Goal: Transaction & Acquisition: Purchase product/service

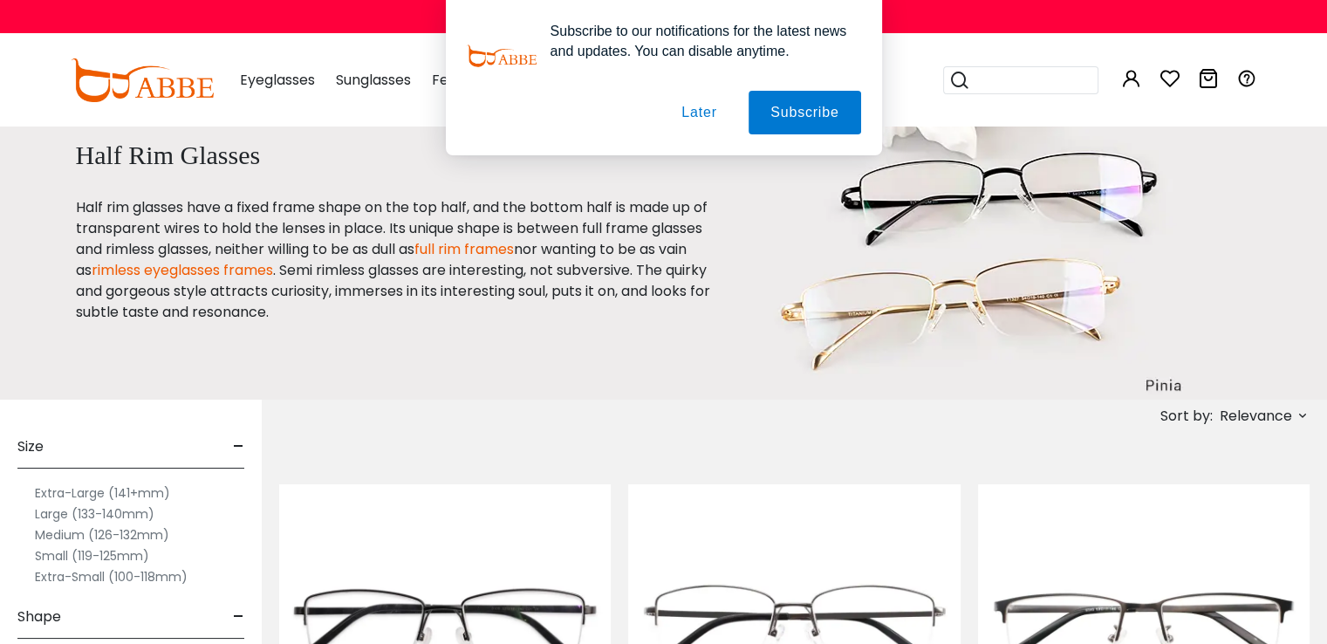
scroll to position [31, 0]
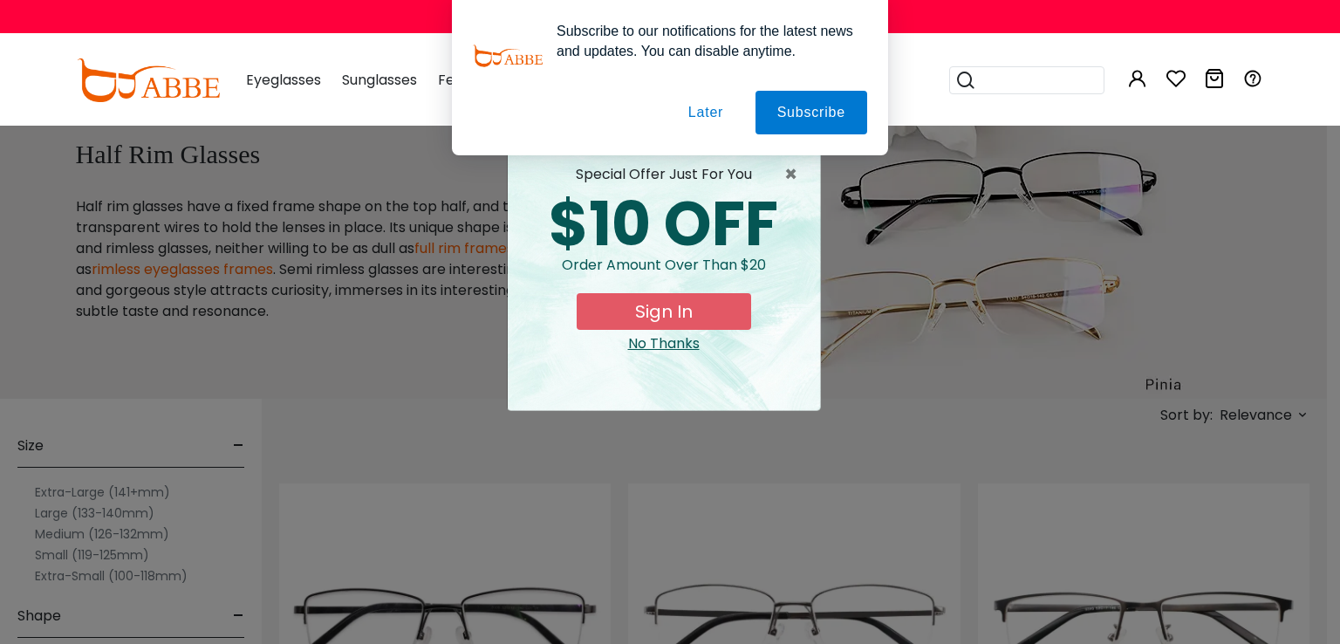
click at [642, 338] on div "No Thanks" at bounding box center [664, 343] width 284 height 21
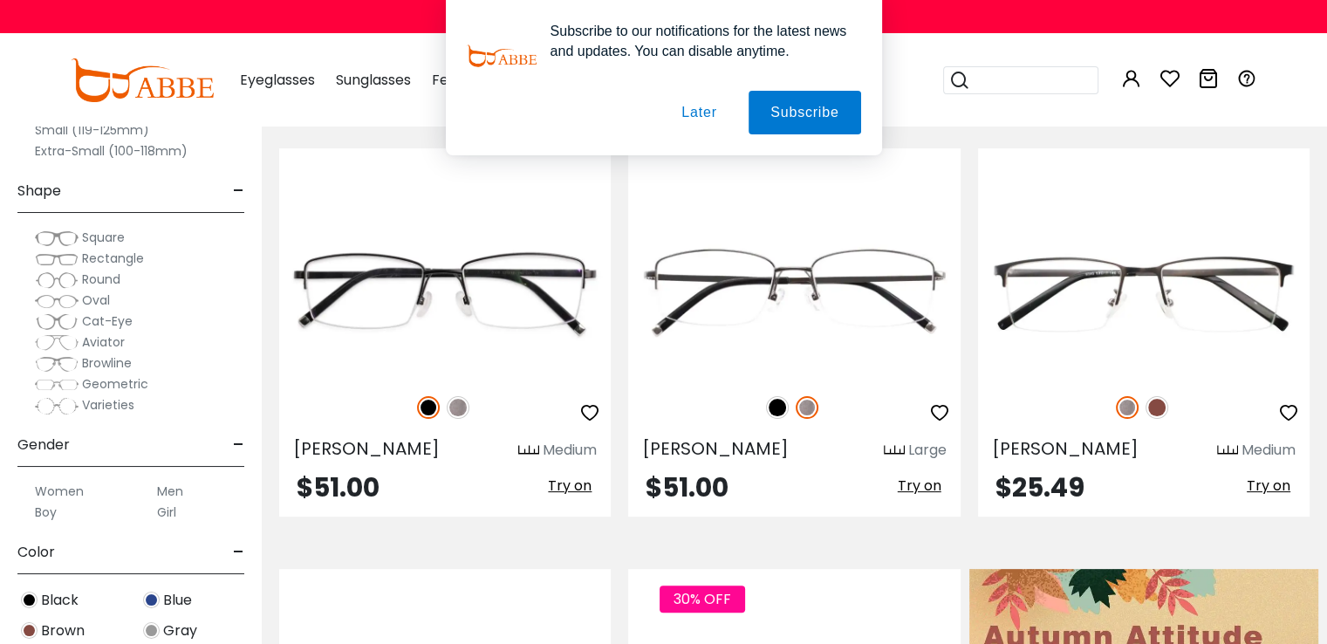
scroll to position [370, 0]
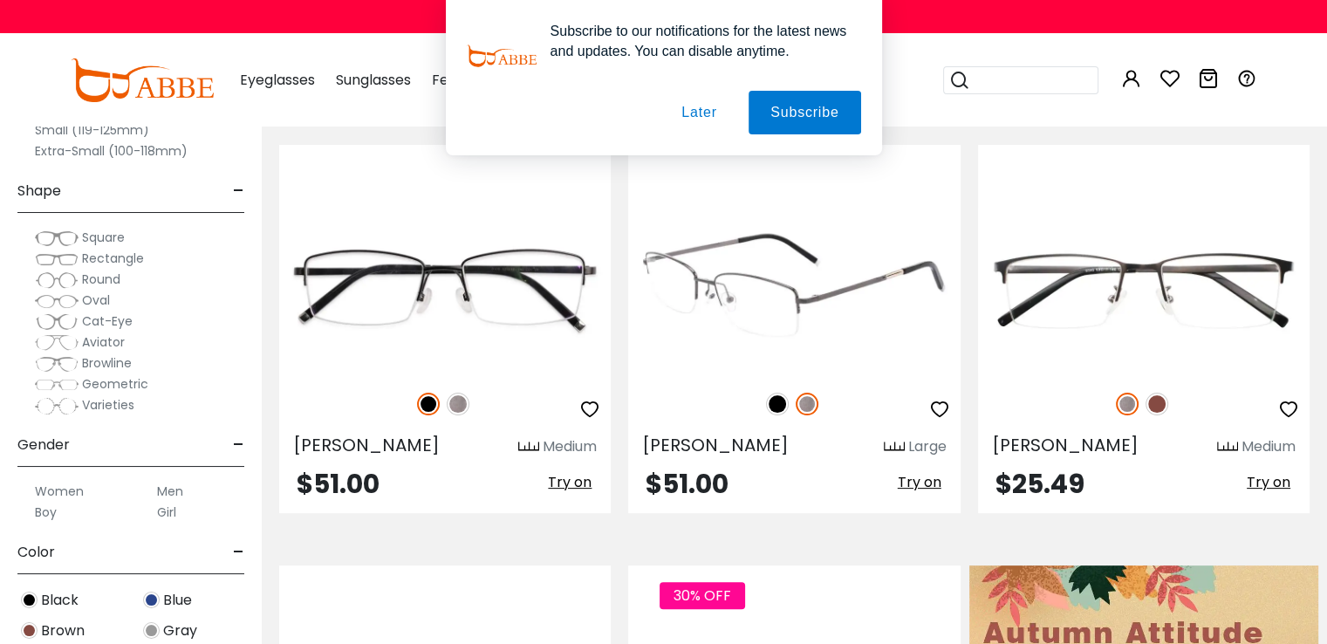
click at [778, 404] on img at bounding box center [777, 404] width 23 height 23
click at [804, 407] on img at bounding box center [807, 404] width 23 height 23
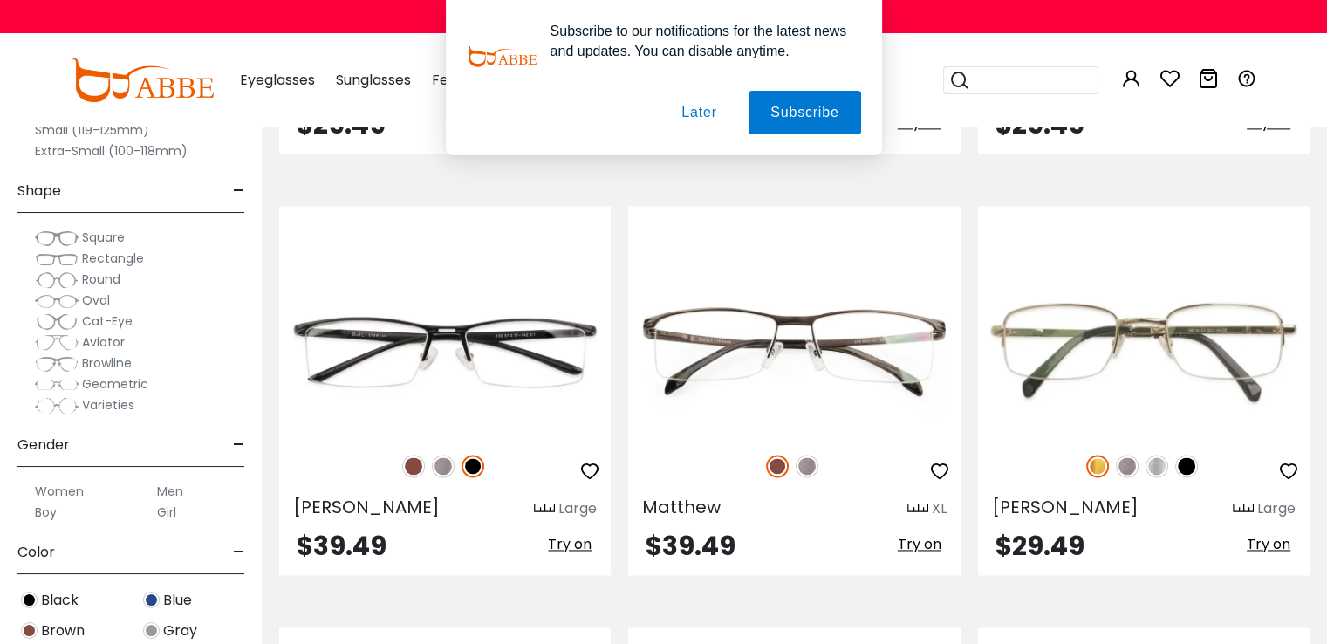
scroll to position [2450, 0]
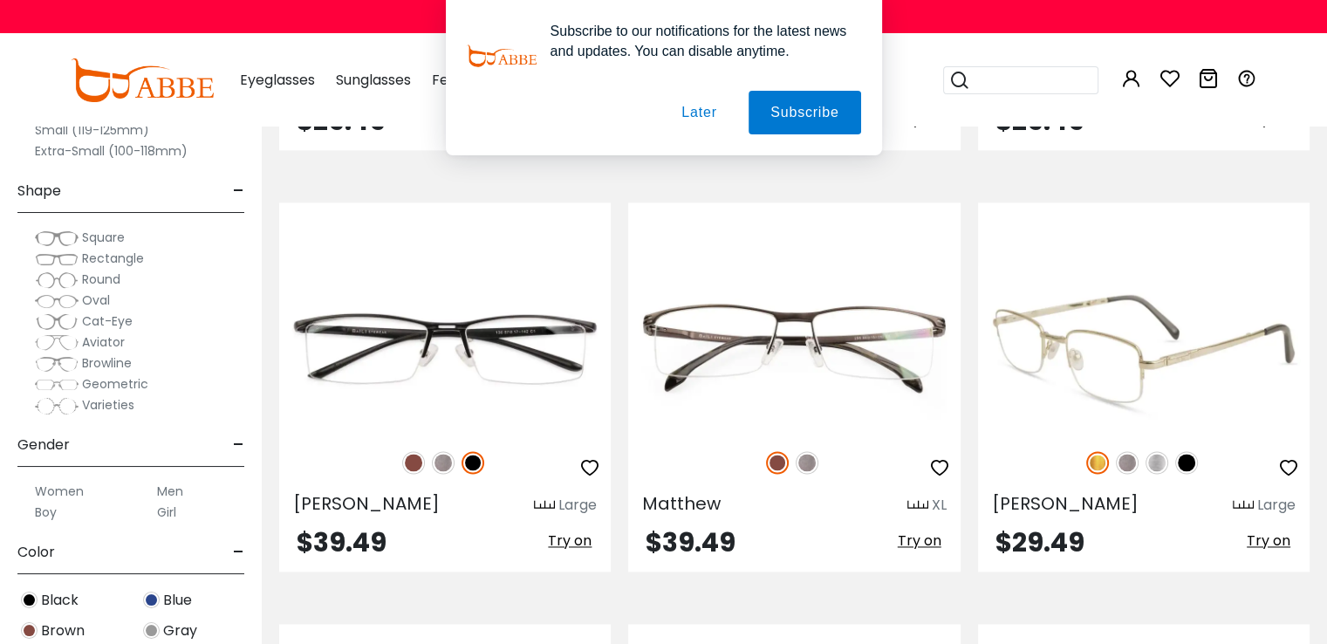
click at [1162, 459] on img at bounding box center [1157, 462] width 23 height 23
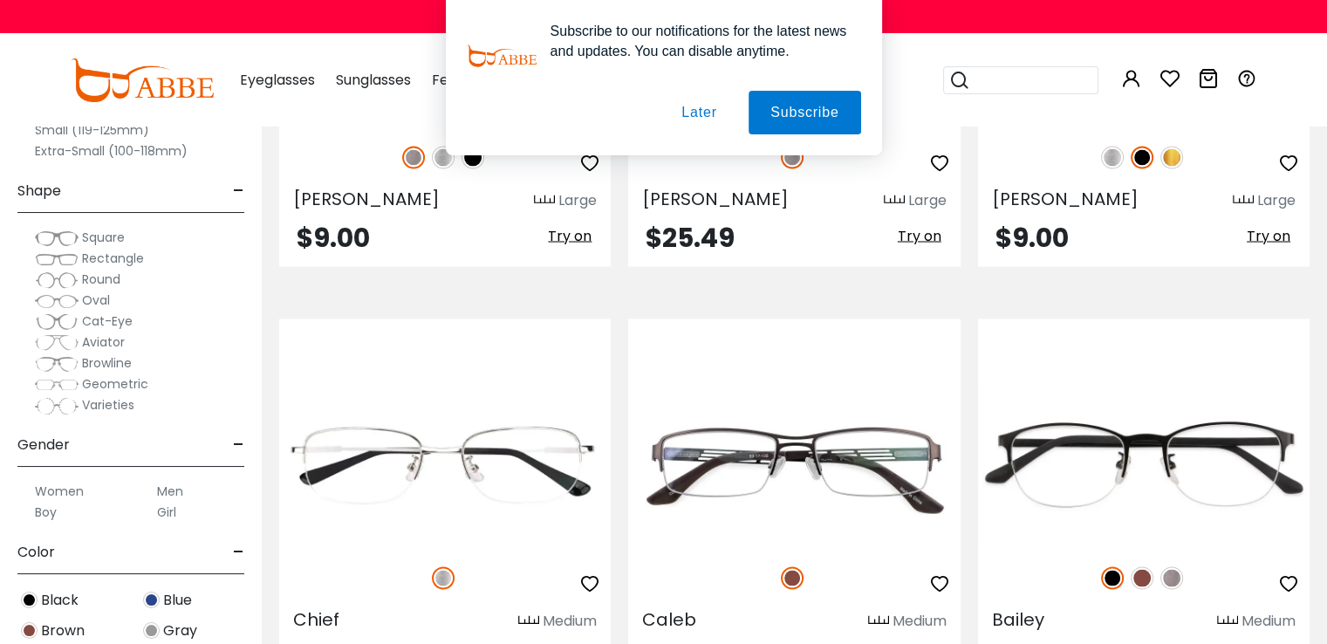
scroll to position [3102, 0]
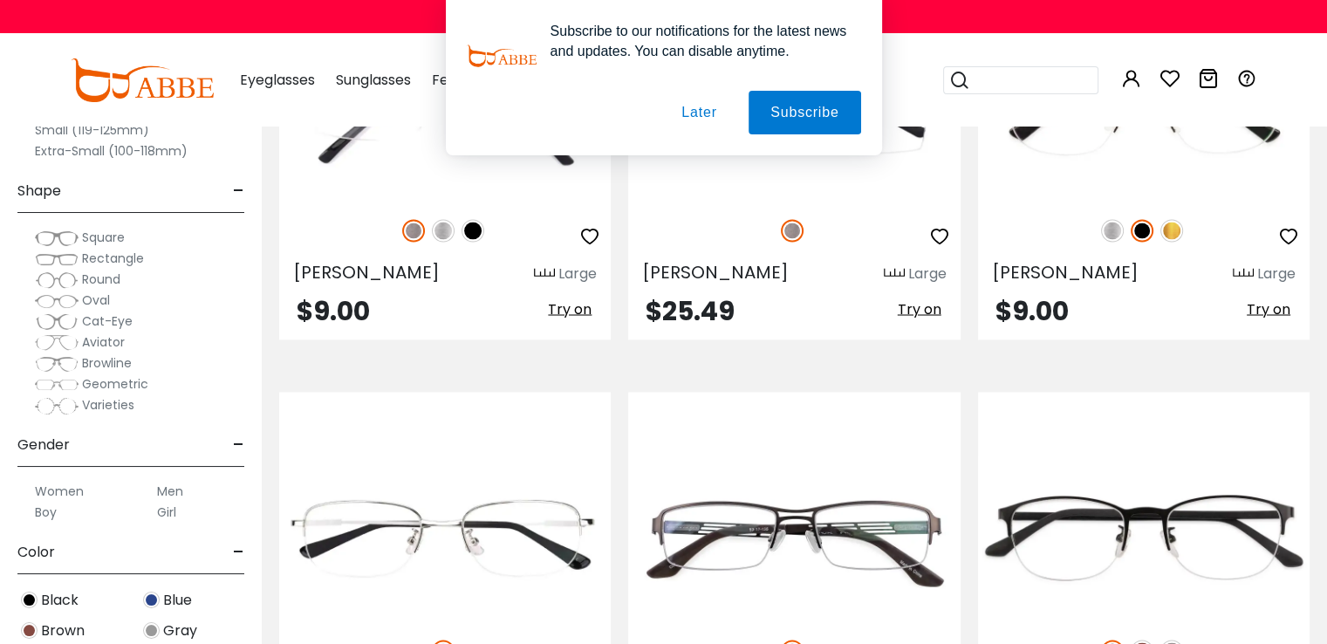
click at [0, 0] on button "Later" at bounding box center [0, 0] width 0 height 0
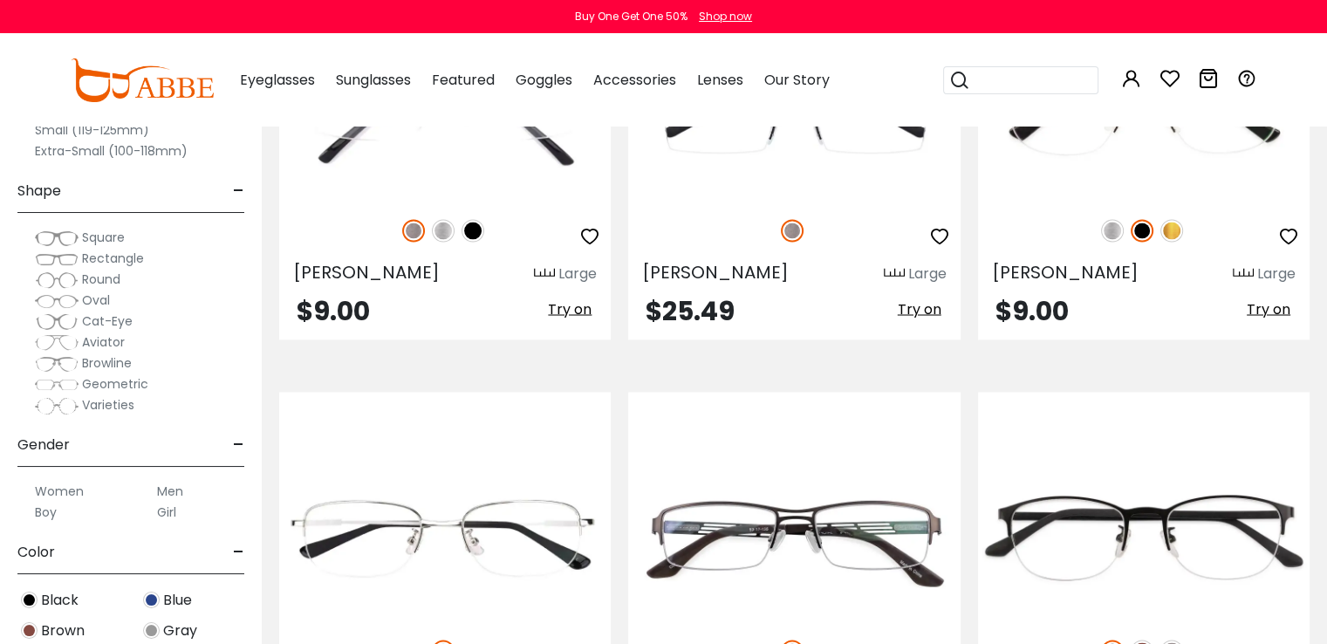
click at [100, 254] on span "Rectangle" at bounding box center [113, 258] width 62 height 17
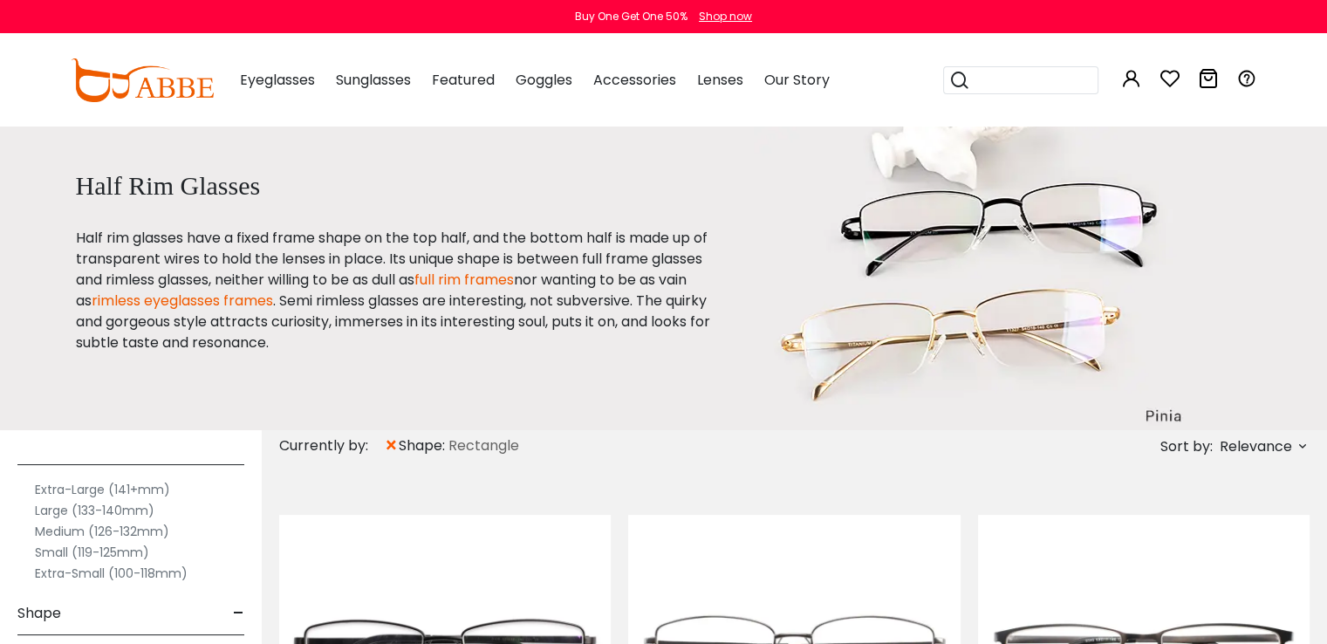
scroll to position [44, 0]
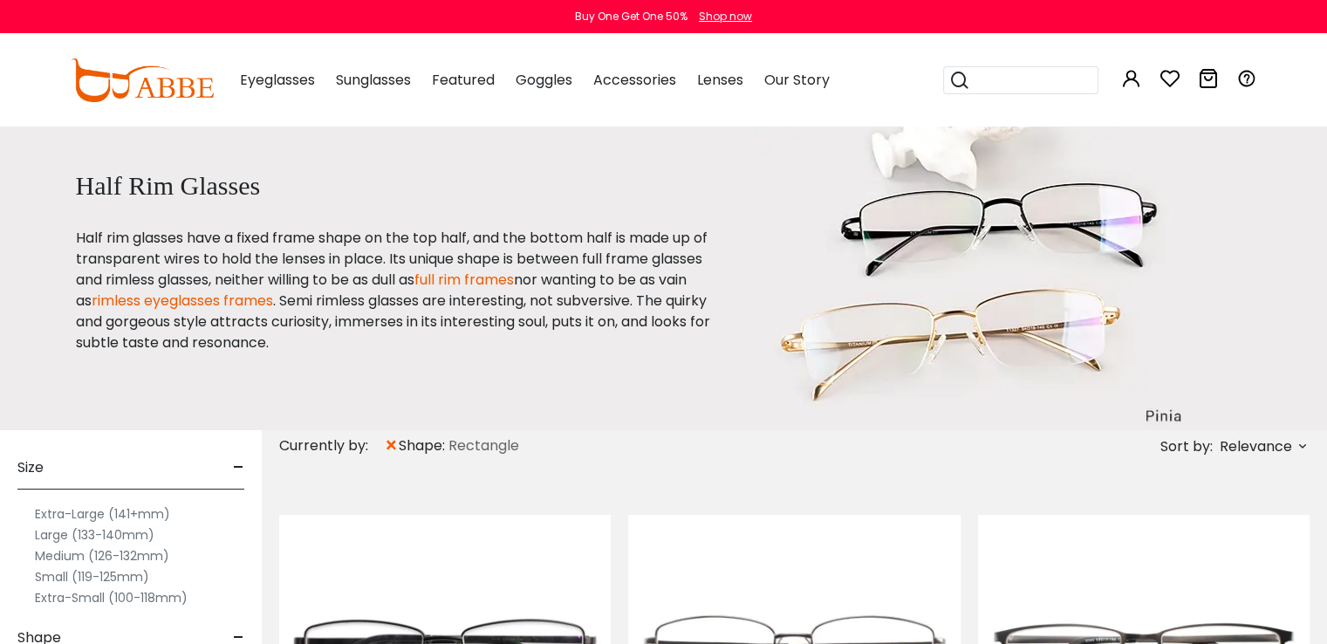
click at [95, 558] on label "Medium (126-132mm)" at bounding box center [102, 555] width 134 height 21
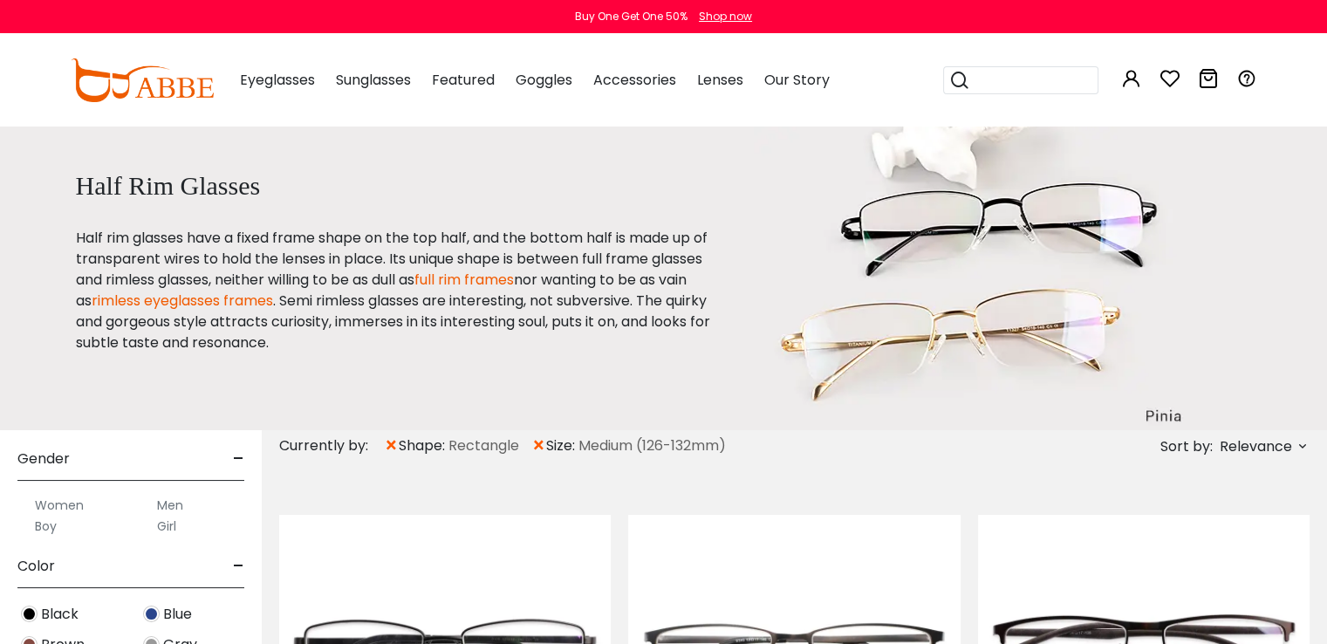
scroll to position [504, 0]
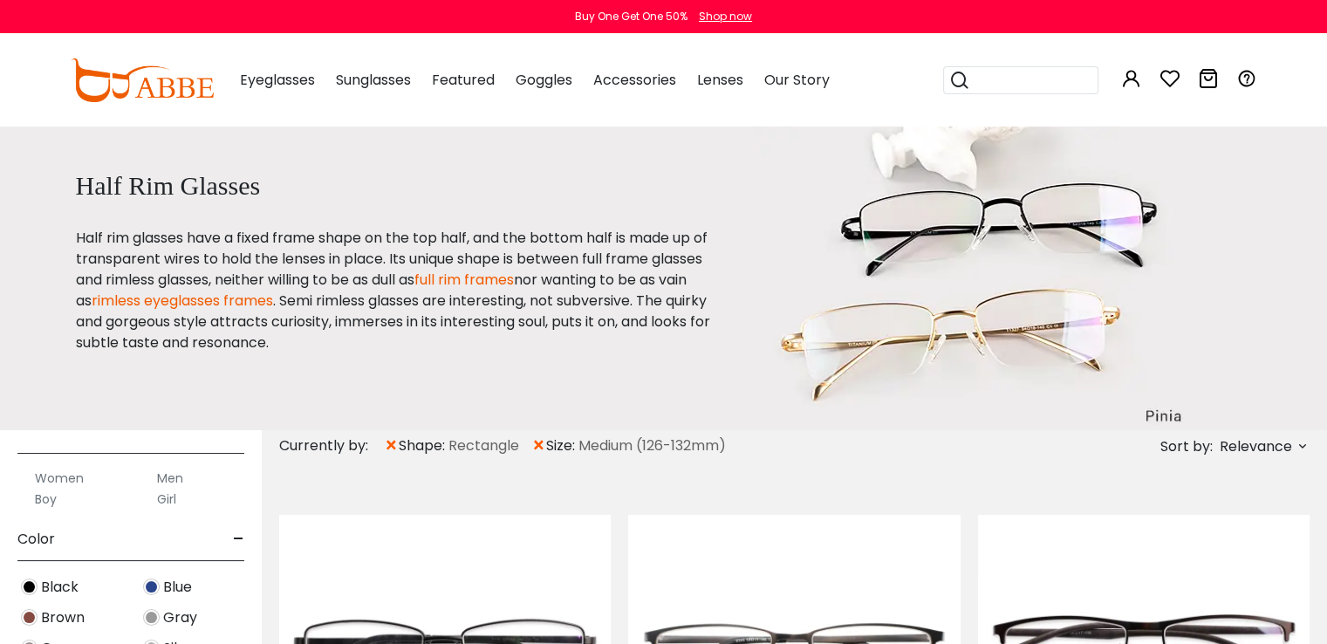
click at [65, 475] on label "Women" at bounding box center [59, 478] width 49 height 21
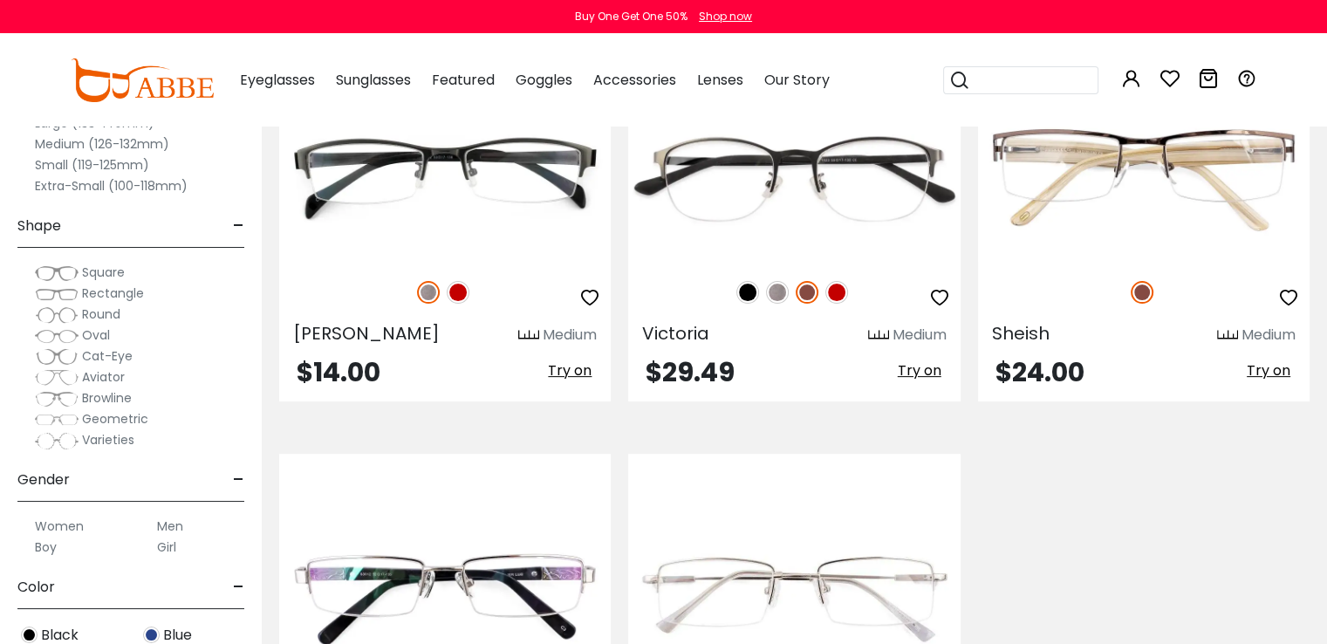
scroll to position [482, 0]
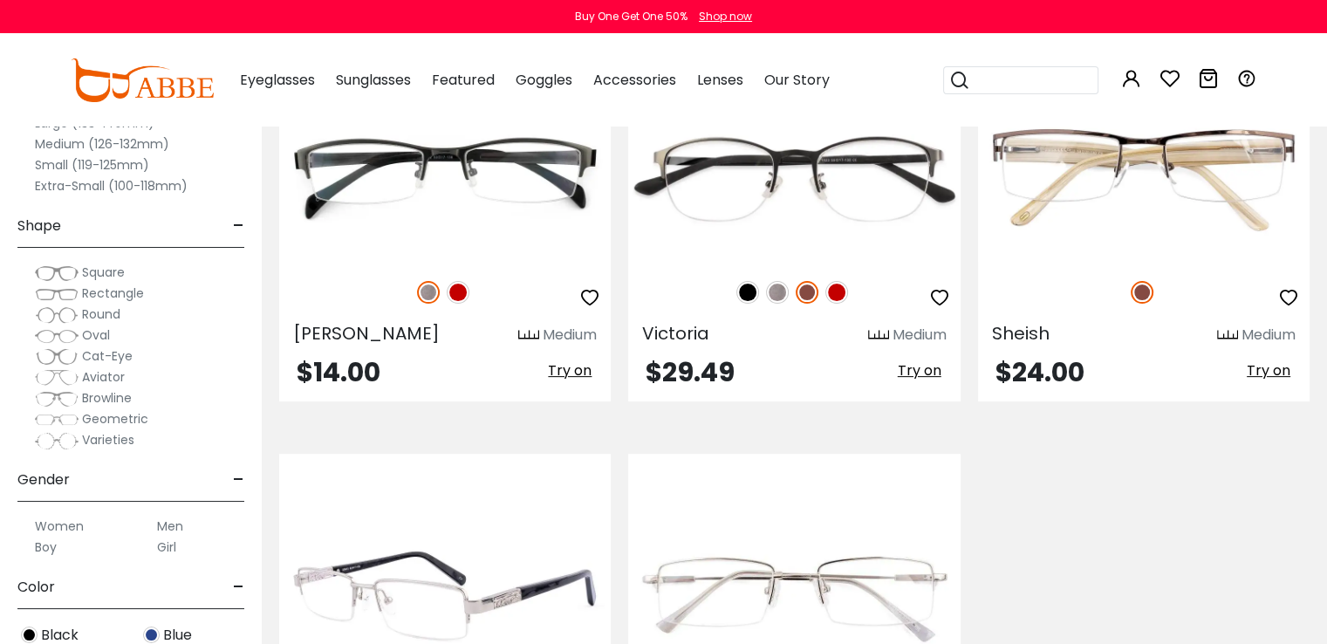
click at [279, 479] on div at bounding box center [445, 589] width 332 height 229
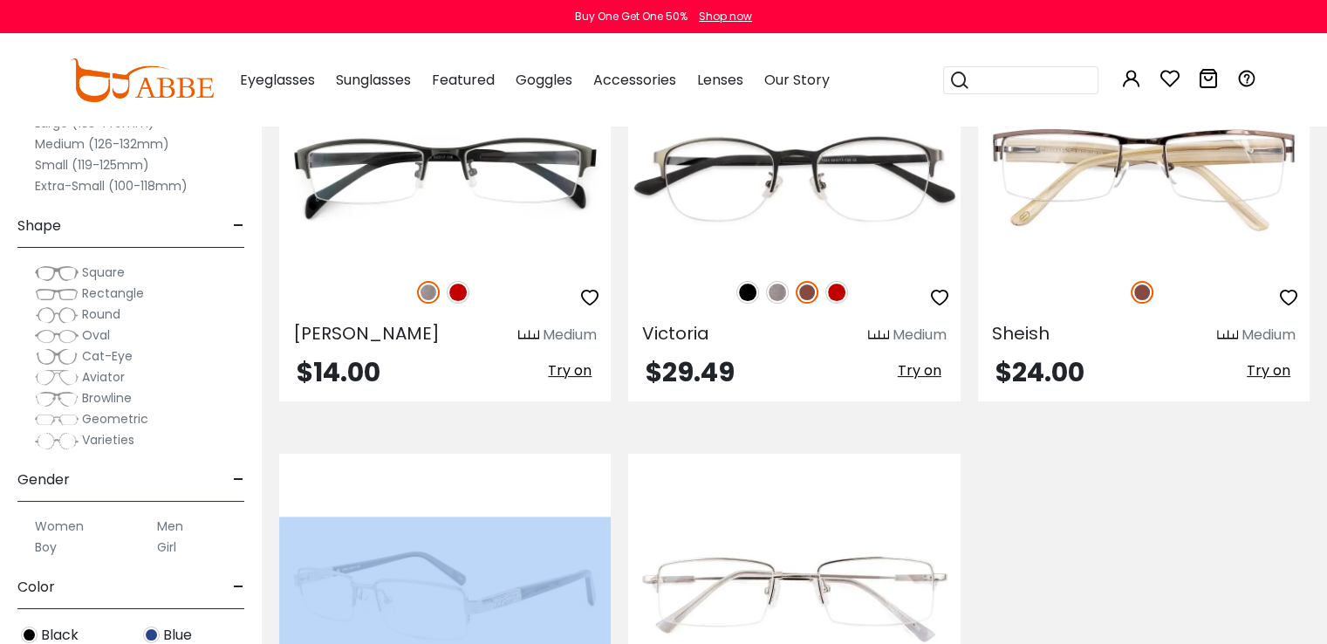
click at [279, 479] on div at bounding box center [445, 589] width 332 height 229
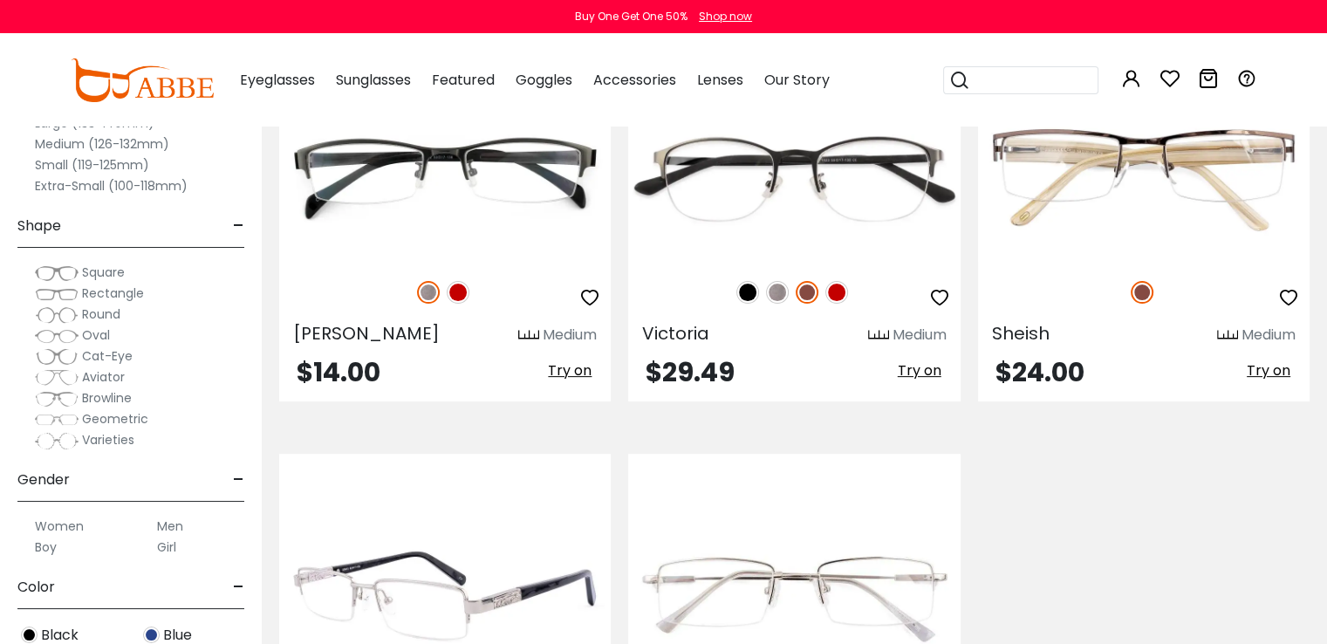
click at [279, 479] on div at bounding box center [445, 589] width 332 height 229
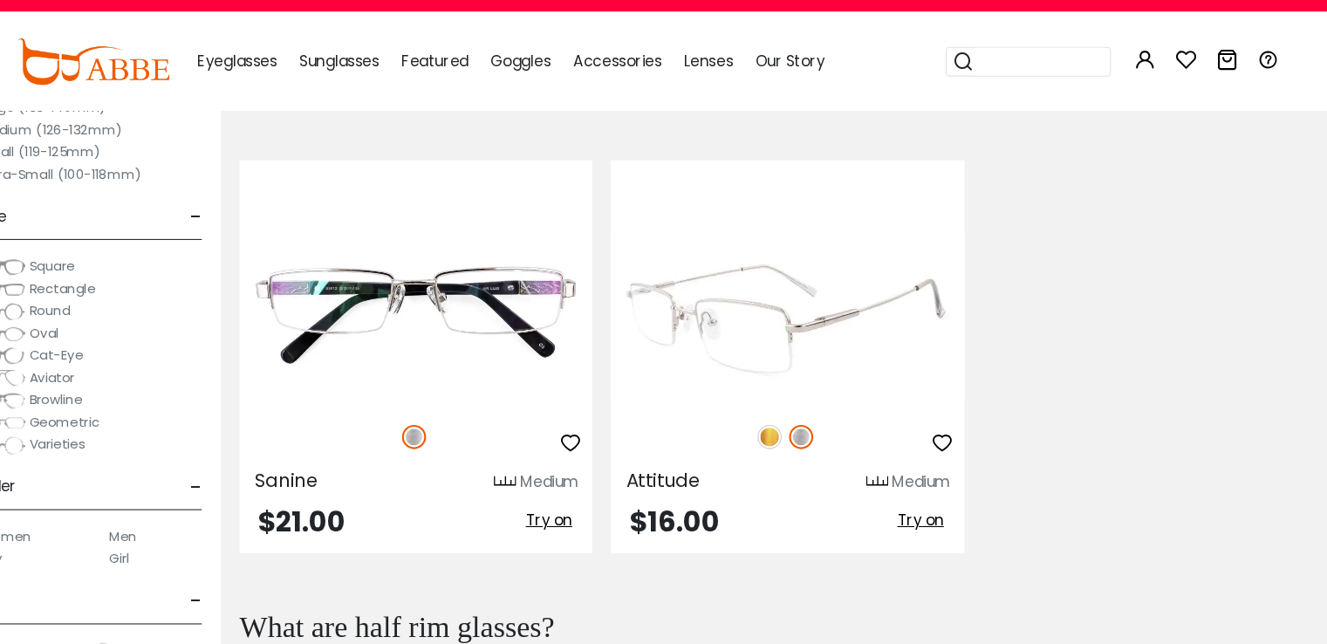
scroll to position [763, 0]
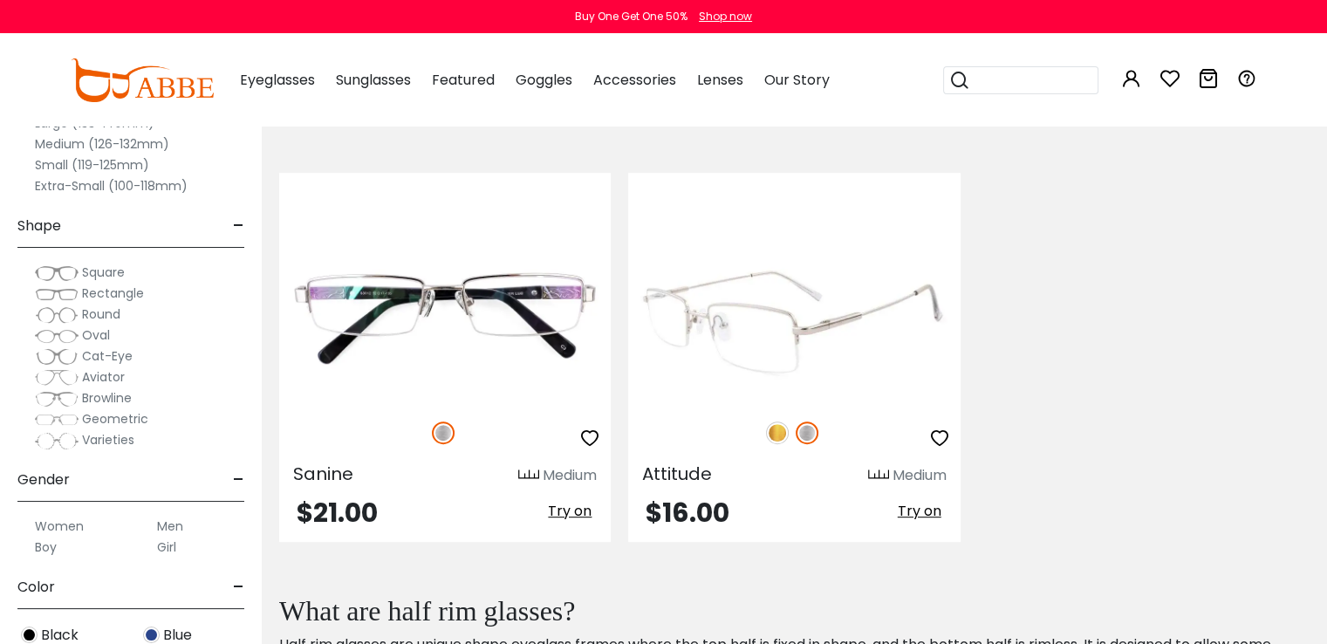
click at [904, 372] on img at bounding box center [794, 319] width 332 height 166
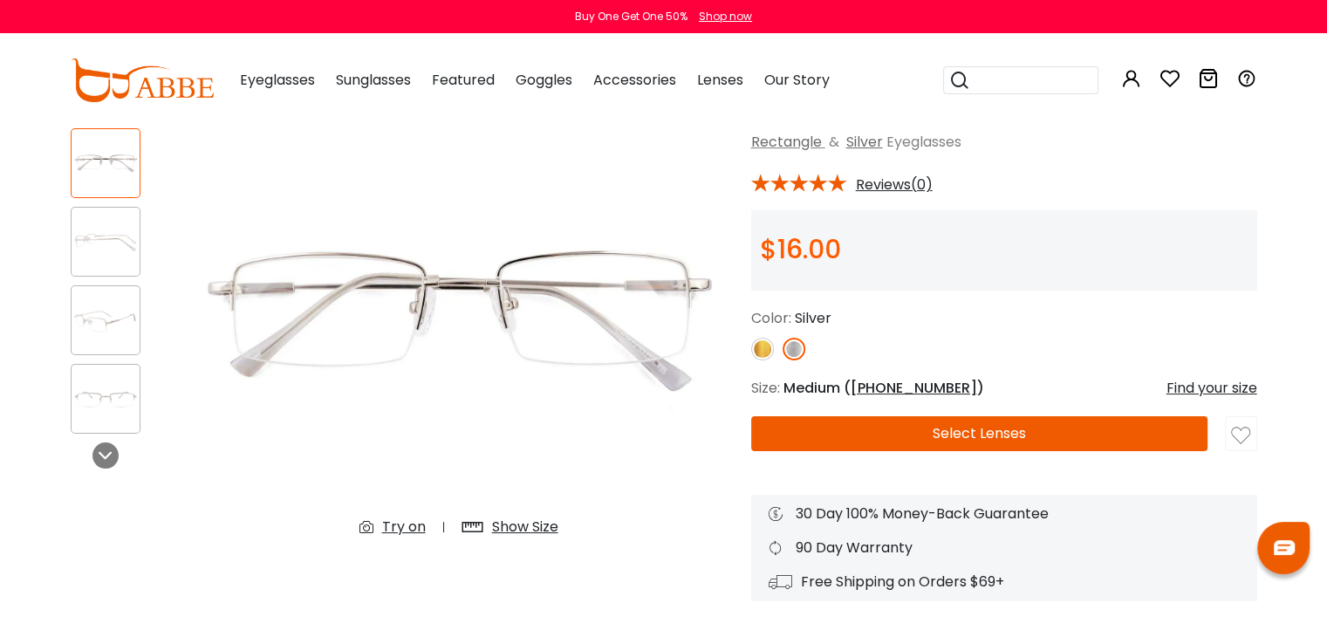
scroll to position [104, 0]
click at [110, 241] on img at bounding box center [106, 243] width 68 height 34
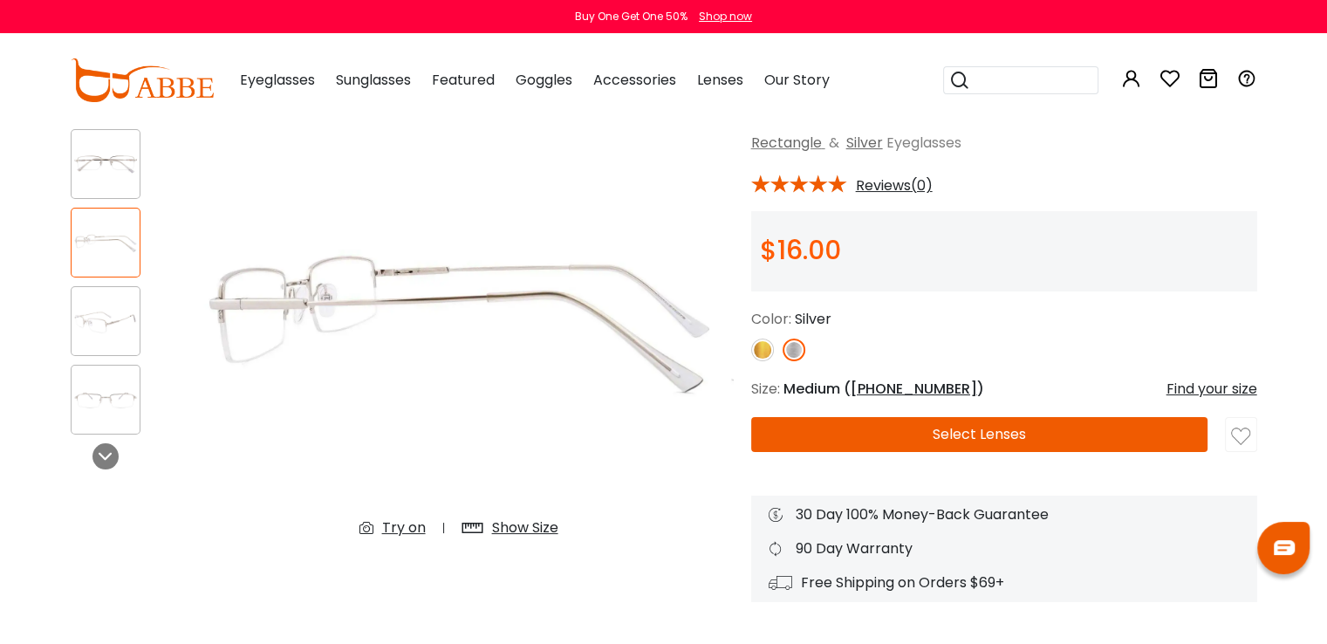
click at [113, 299] on div at bounding box center [106, 321] width 70 height 70
click at [123, 401] on img at bounding box center [106, 400] width 68 height 34
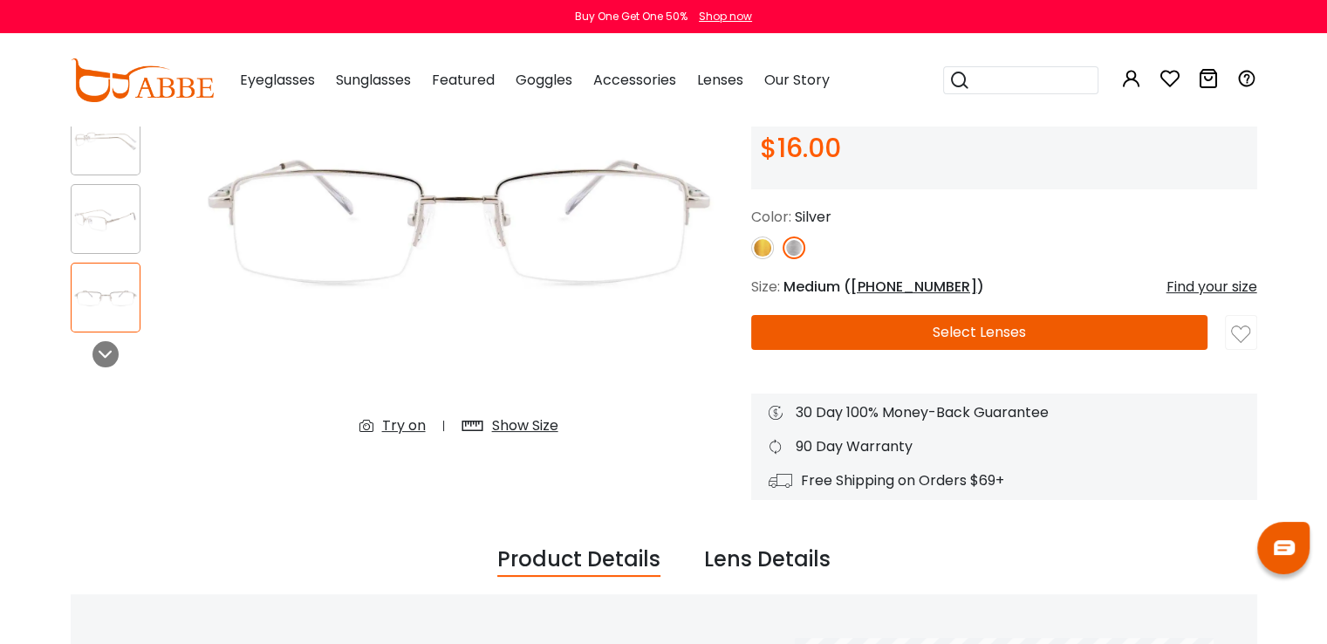
scroll to position [208, 0]
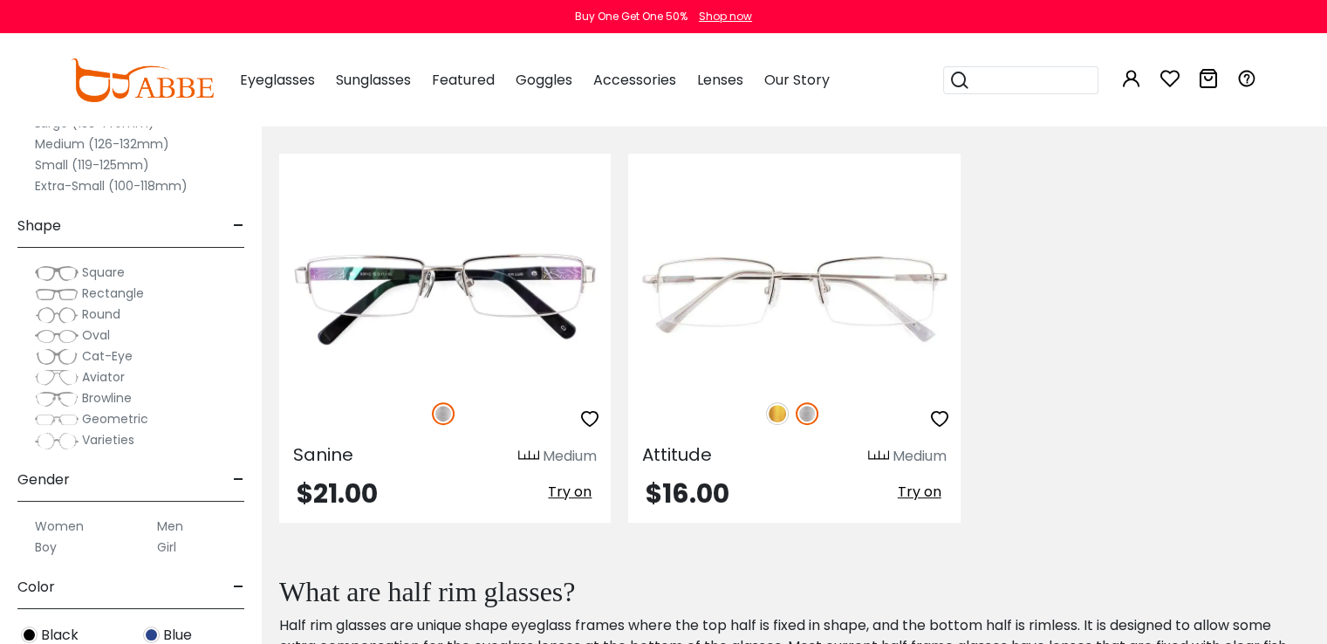
scroll to position [791, 0]
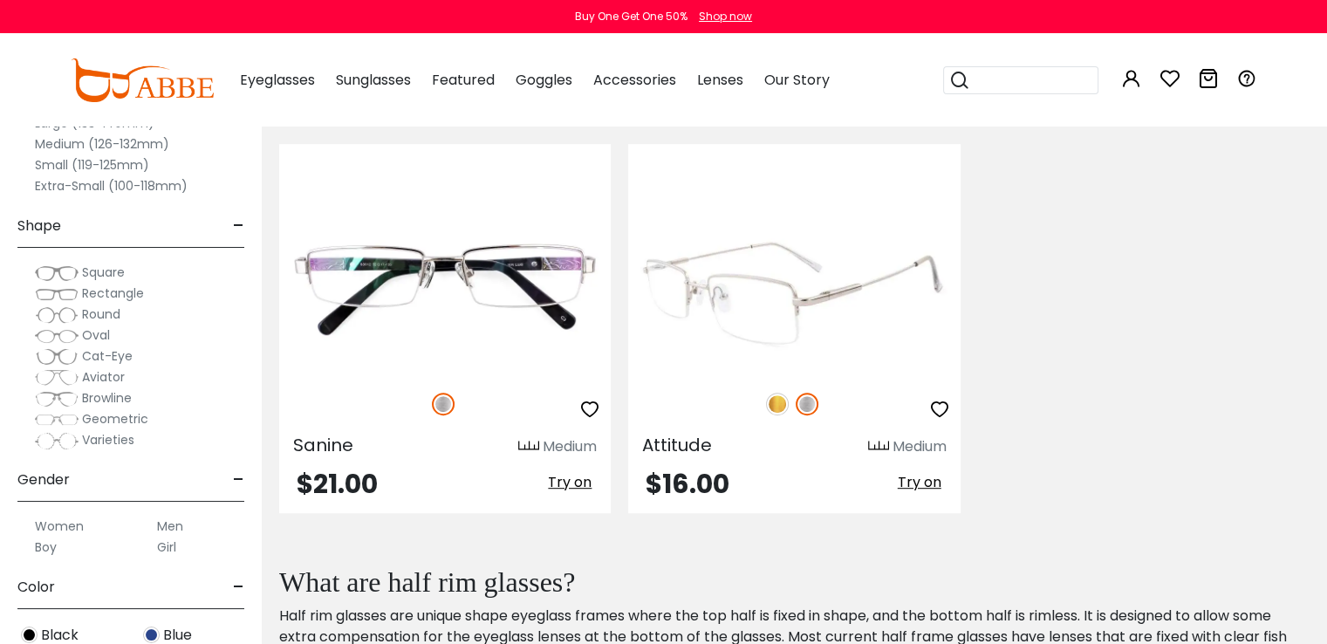
click at [774, 334] on img at bounding box center [794, 290] width 332 height 166
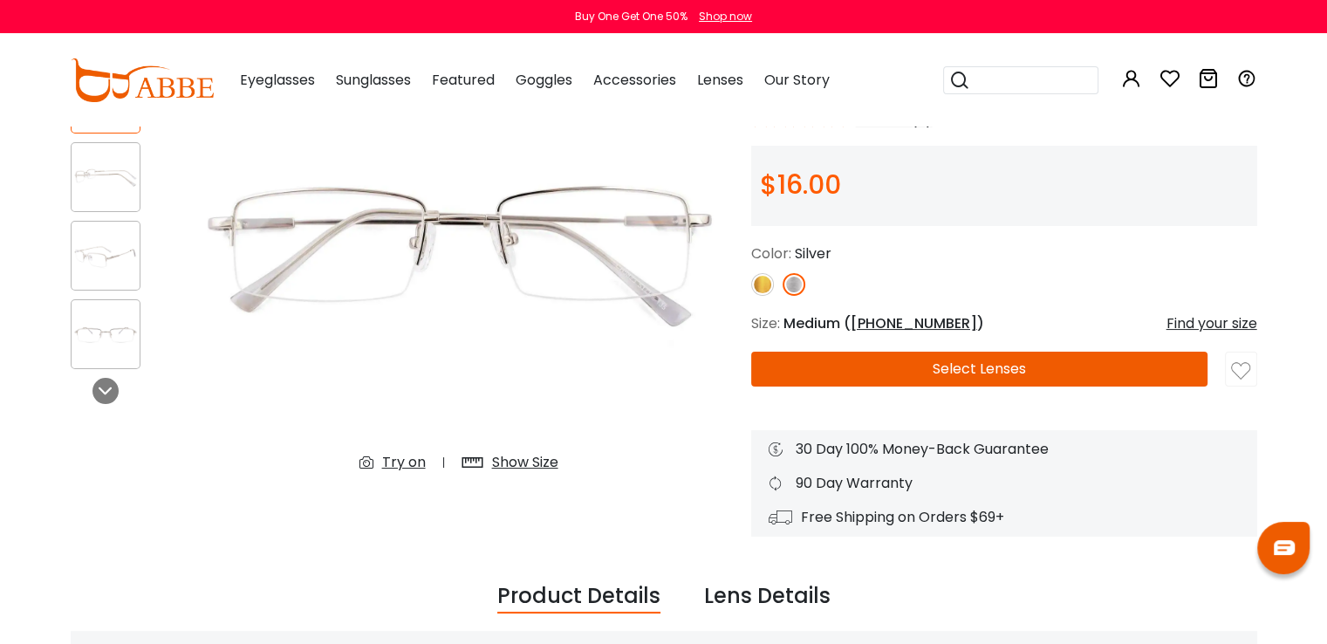
scroll to position [58, 0]
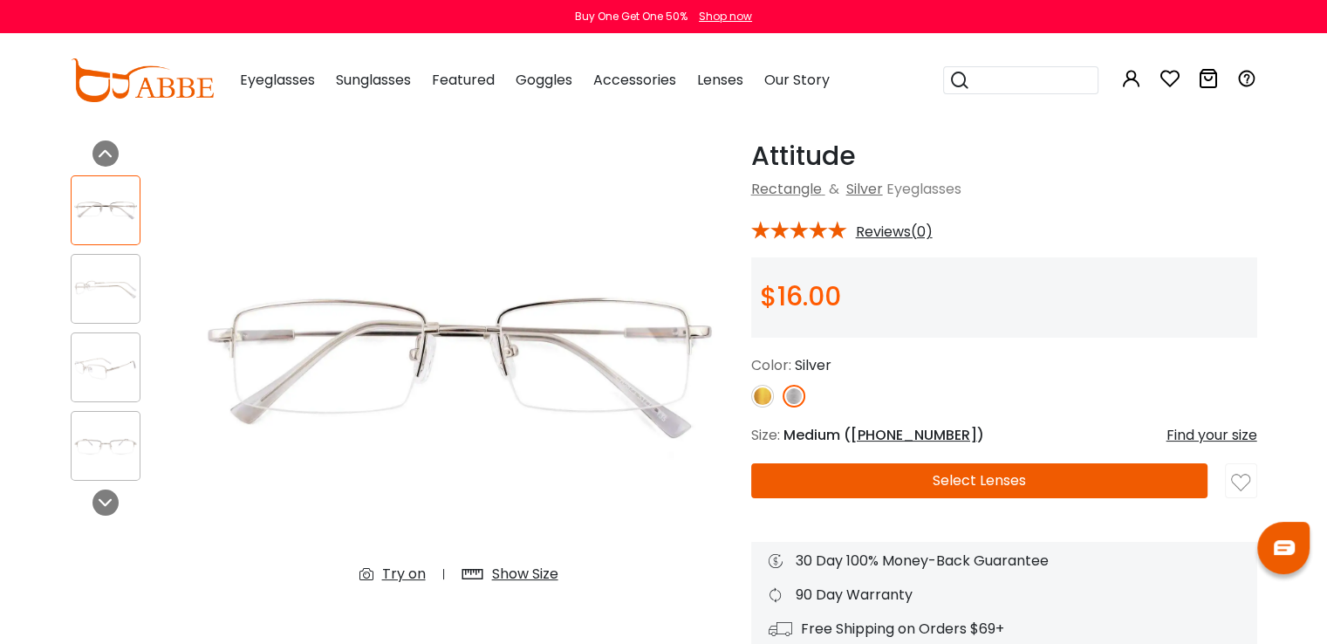
click at [949, 477] on button "Select Lenses" at bounding box center [979, 480] width 457 height 35
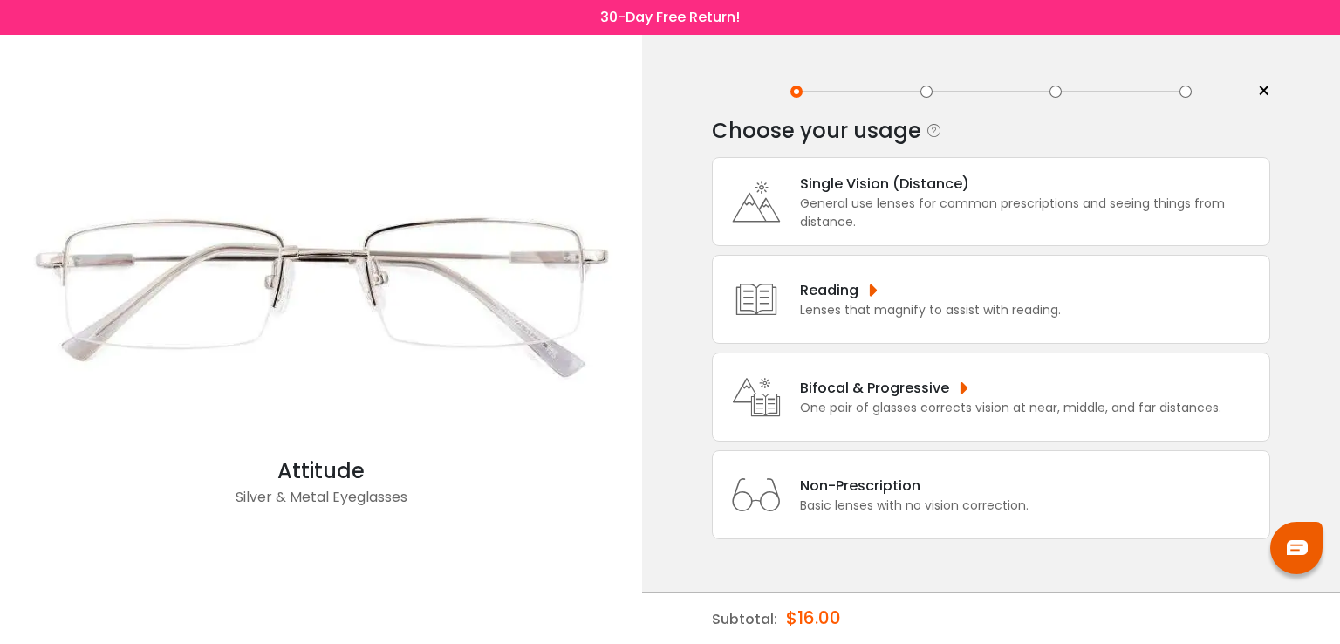
click at [938, 395] on div "Bifocal & Progressive" at bounding box center [1010, 388] width 421 height 22
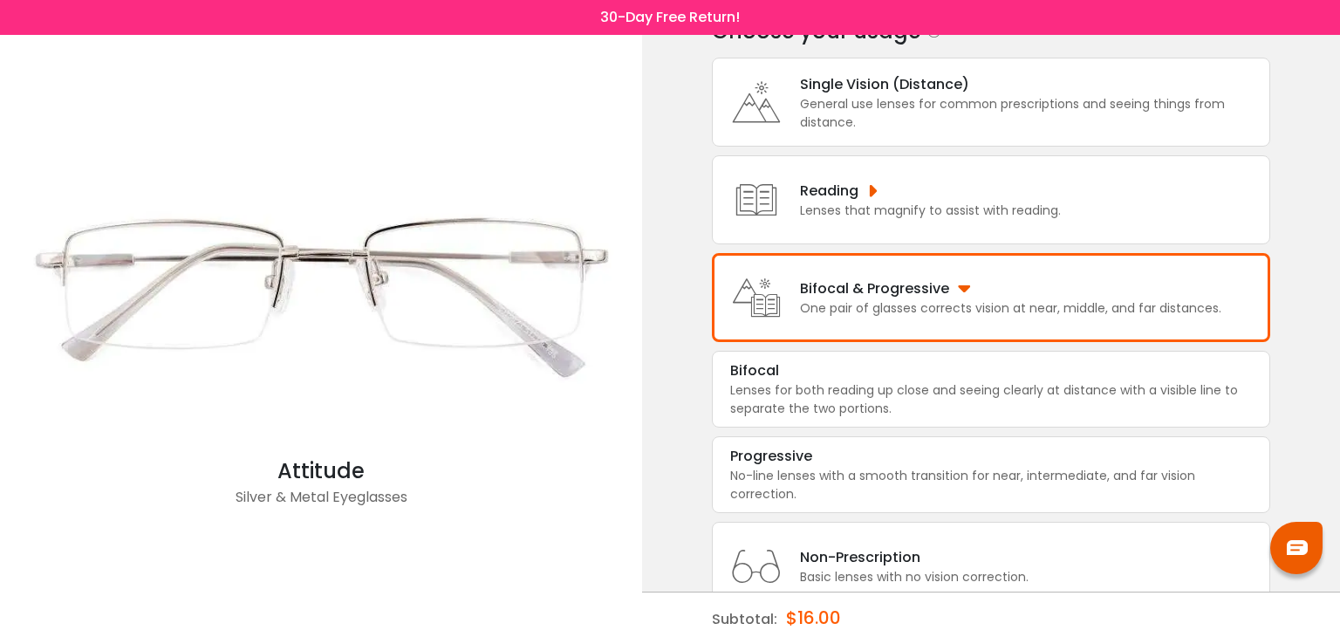
scroll to position [154, 0]
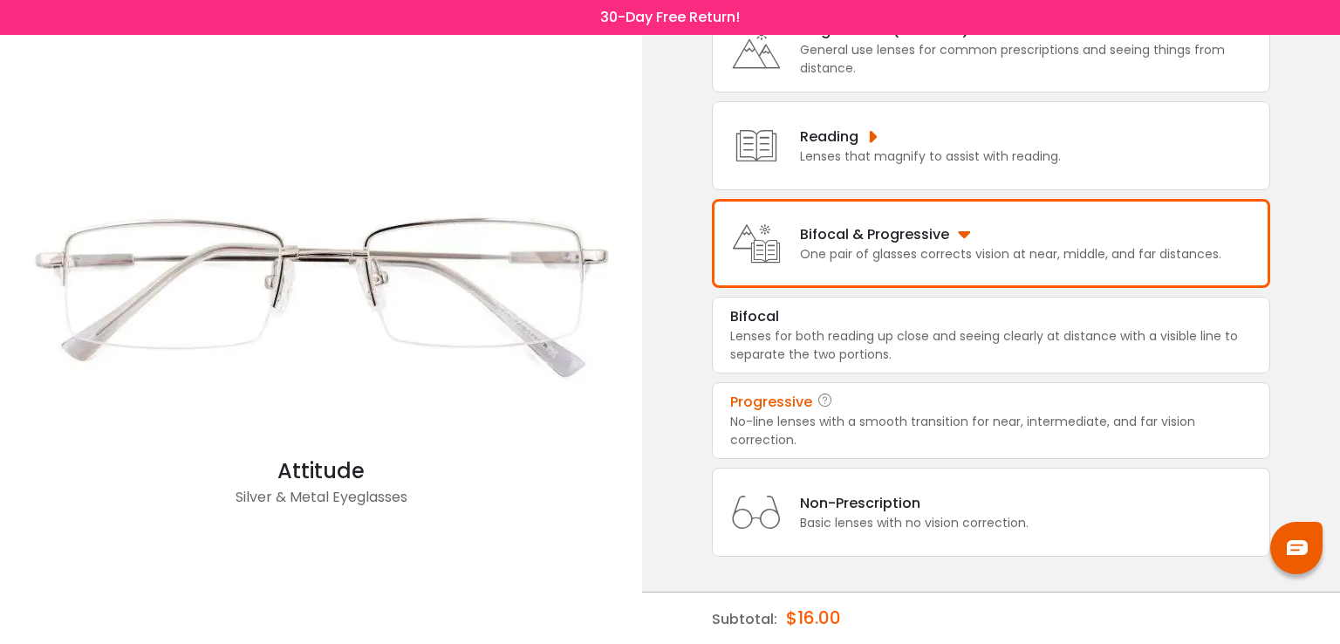
click at [858, 413] on div "No-line lenses with a smooth transition for near, intermediate, and far vision …" at bounding box center [991, 431] width 522 height 37
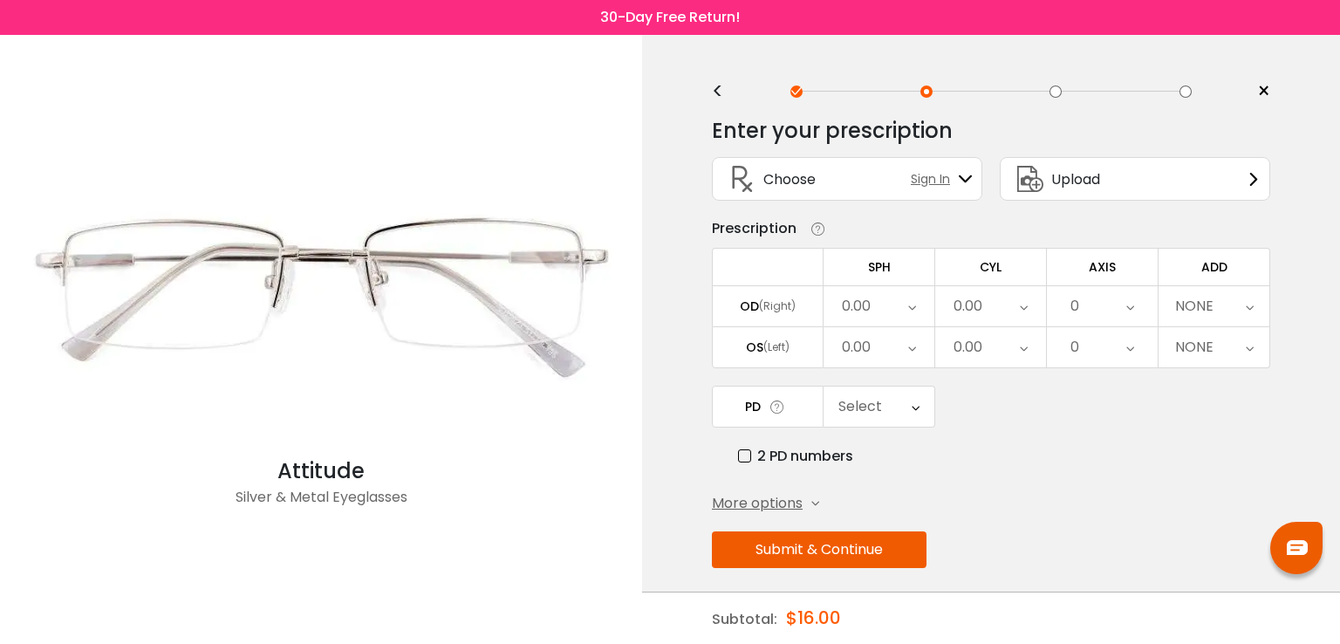
scroll to position [0, 0]
click at [910, 307] on icon at bounding box center [912, 306] width 8 height 40
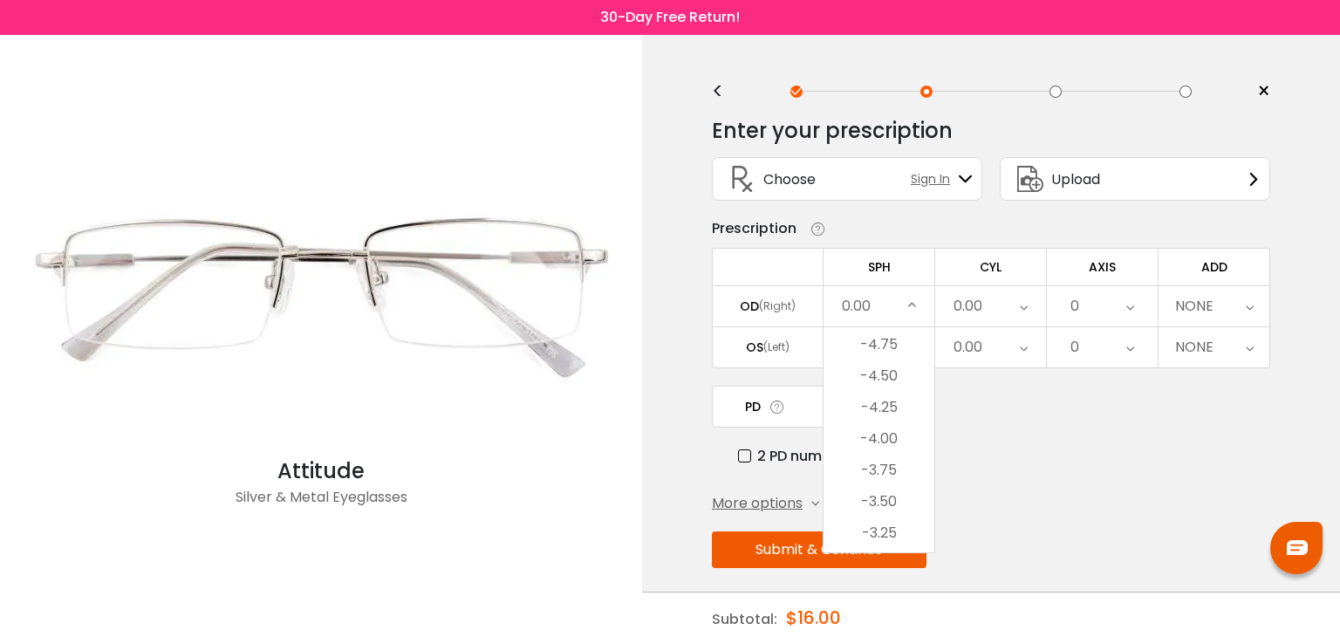
scroll to position [1915, 0]
click at [883, 370] on li "-4.50" at bounding box center [879, 374] width 111 height 31
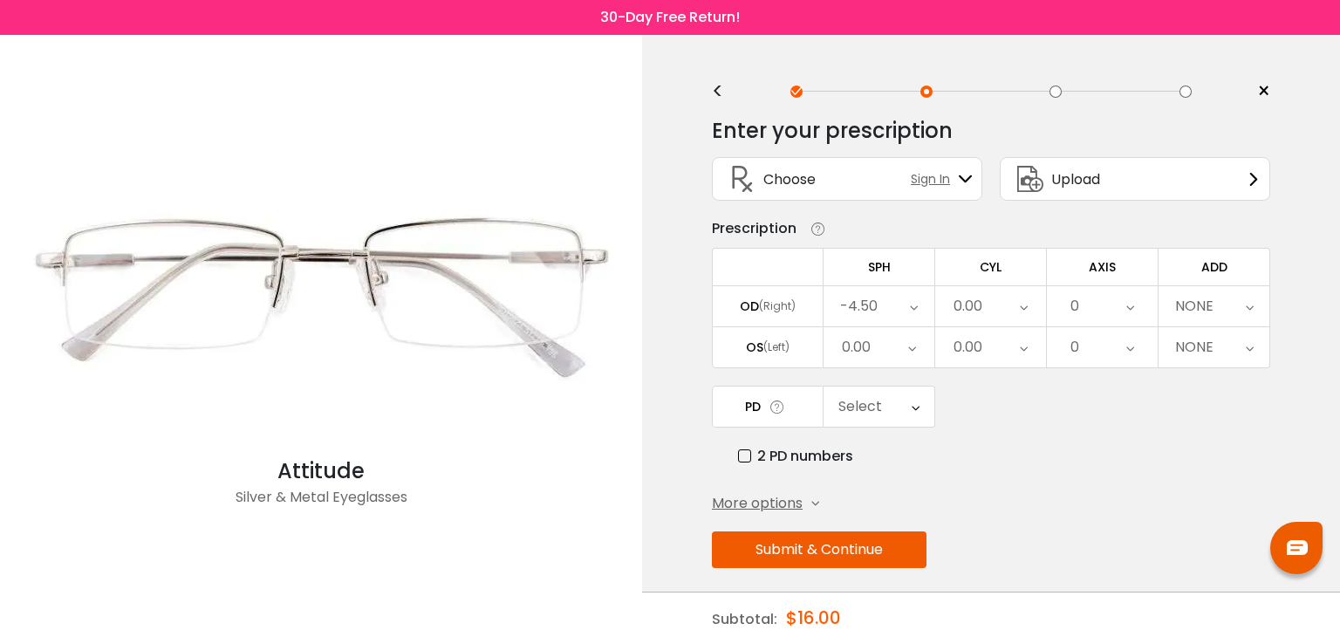
click at [914, 346] on icon at bounding box center [912, 347] width 8 height 40
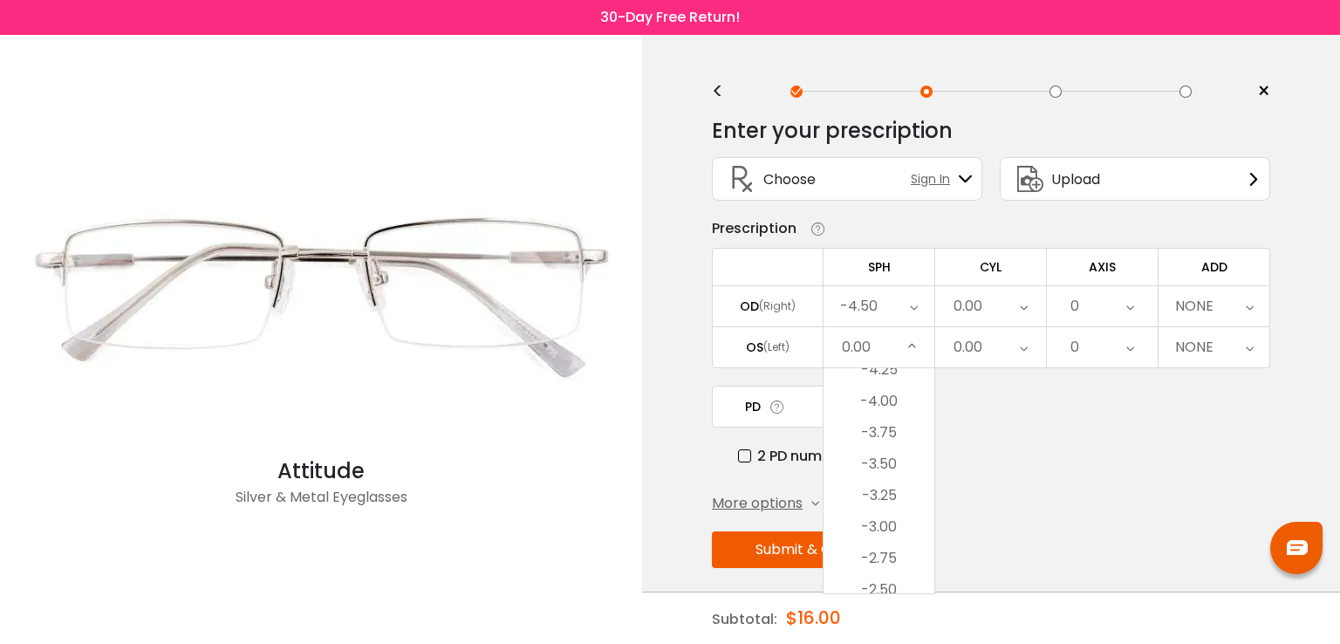
scroll to position [1986, 0]
click at [887, 408] on li "-4.00" at bounding box center [879, 408] width 111 height 31
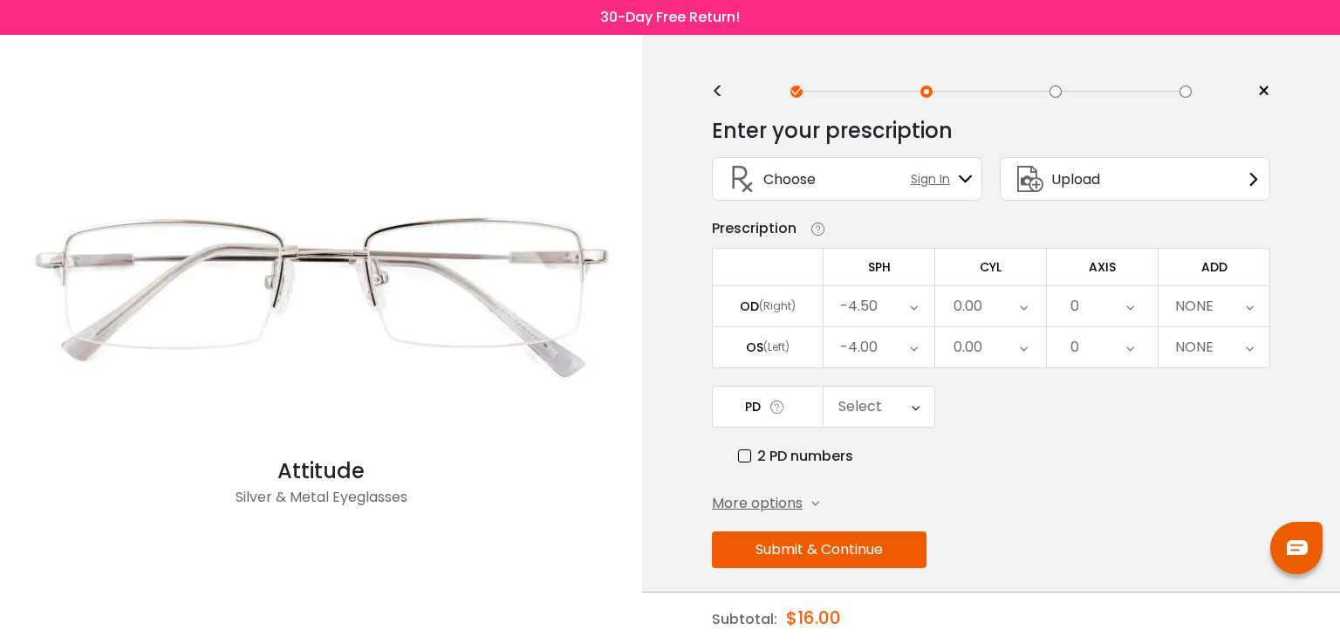
click at [1020, 307] on icon at bounding box center [1024, 306] width 8 height 40
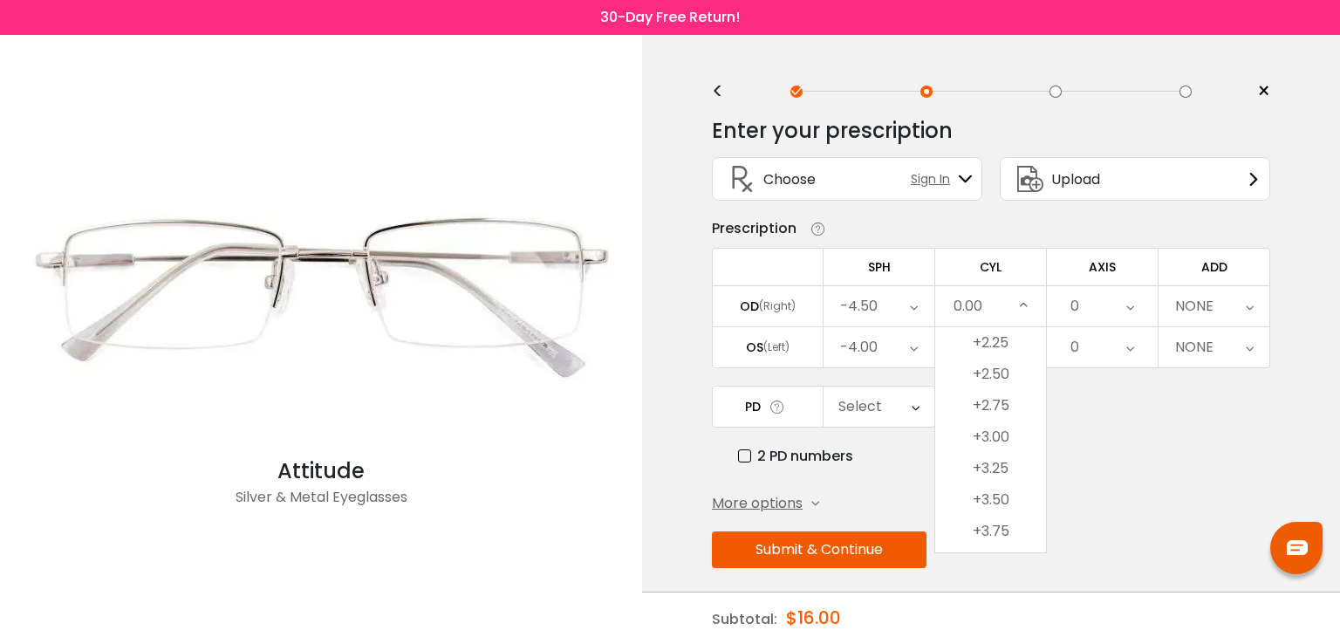
scroll to position [1076, 0]
click at [1002, 367] on li "+2.50" at bounding box center [990, 366] width 111 height 31
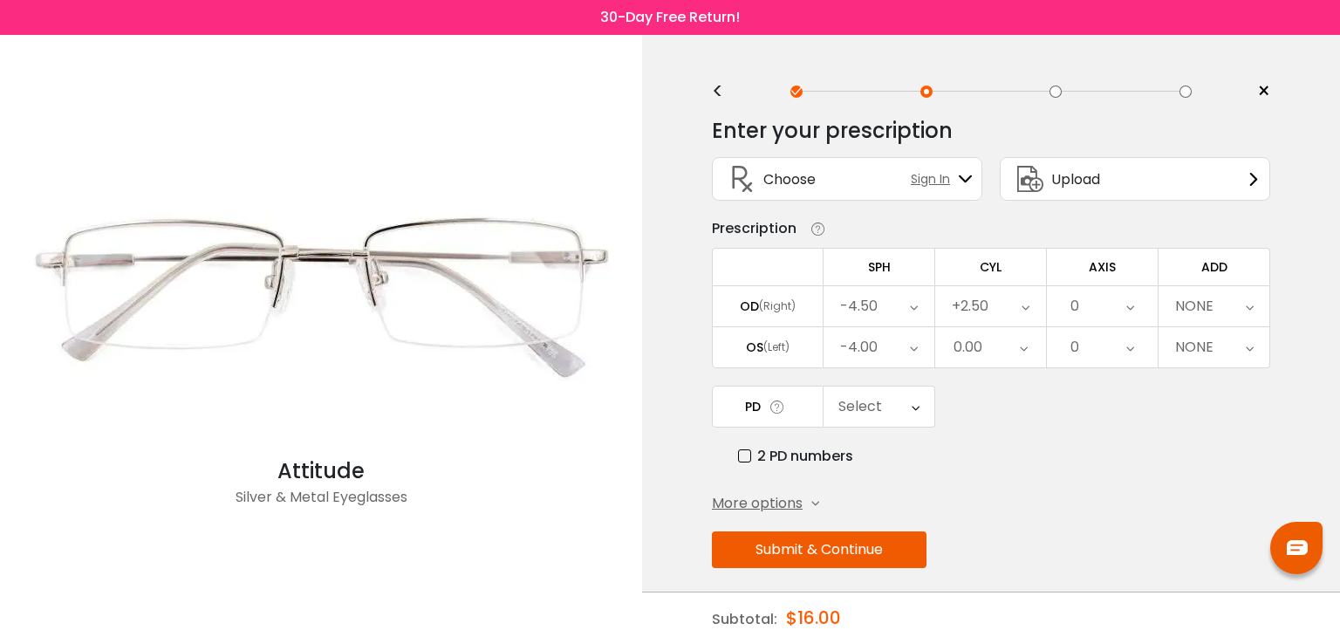
click at [1022, 343] on icon at bounding box center [1024, 347] width 8 height 40
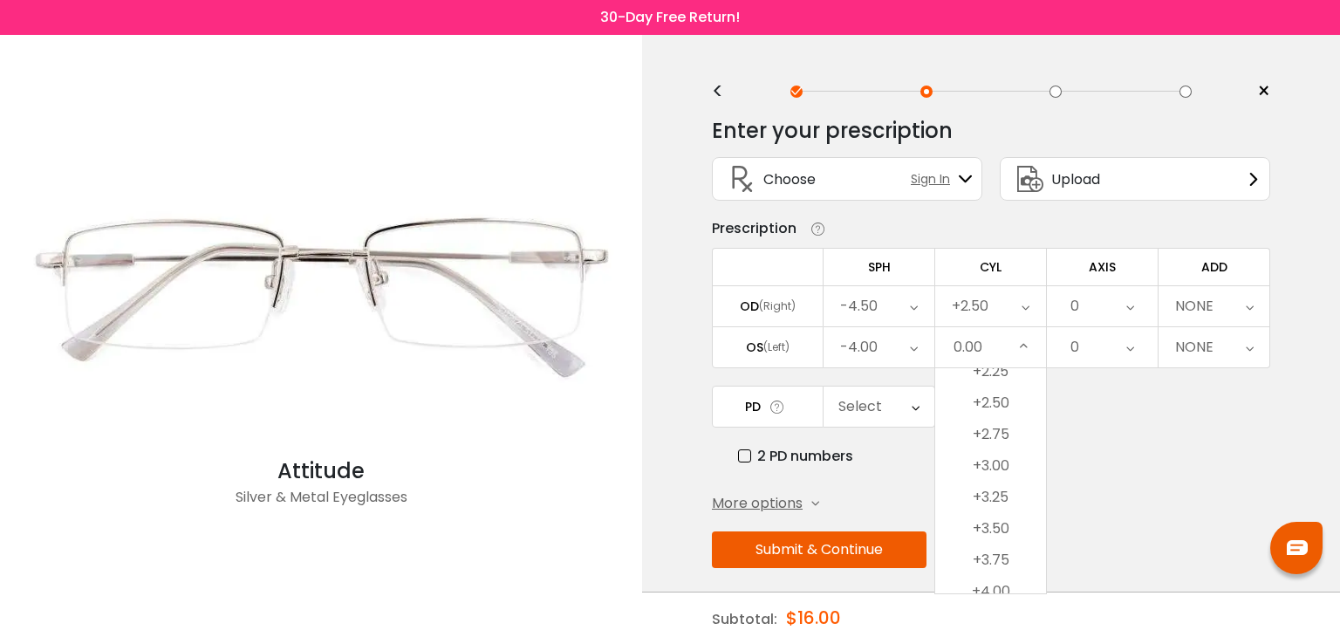
scroll to position [1081, 0]
click at [1001, 395] on li "+2.50" at bounding box center [990, 401] width 111 height 31
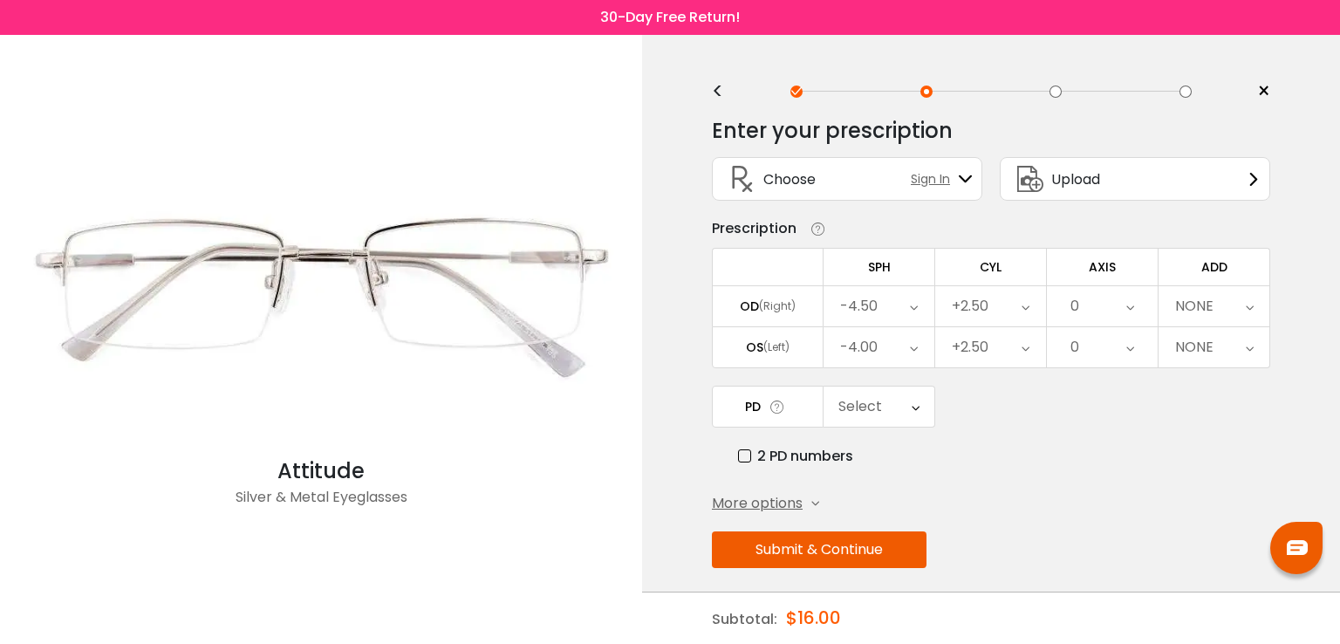
click at [1129, 299] on icon at bounding box center [1130, 306] width 8 height 40
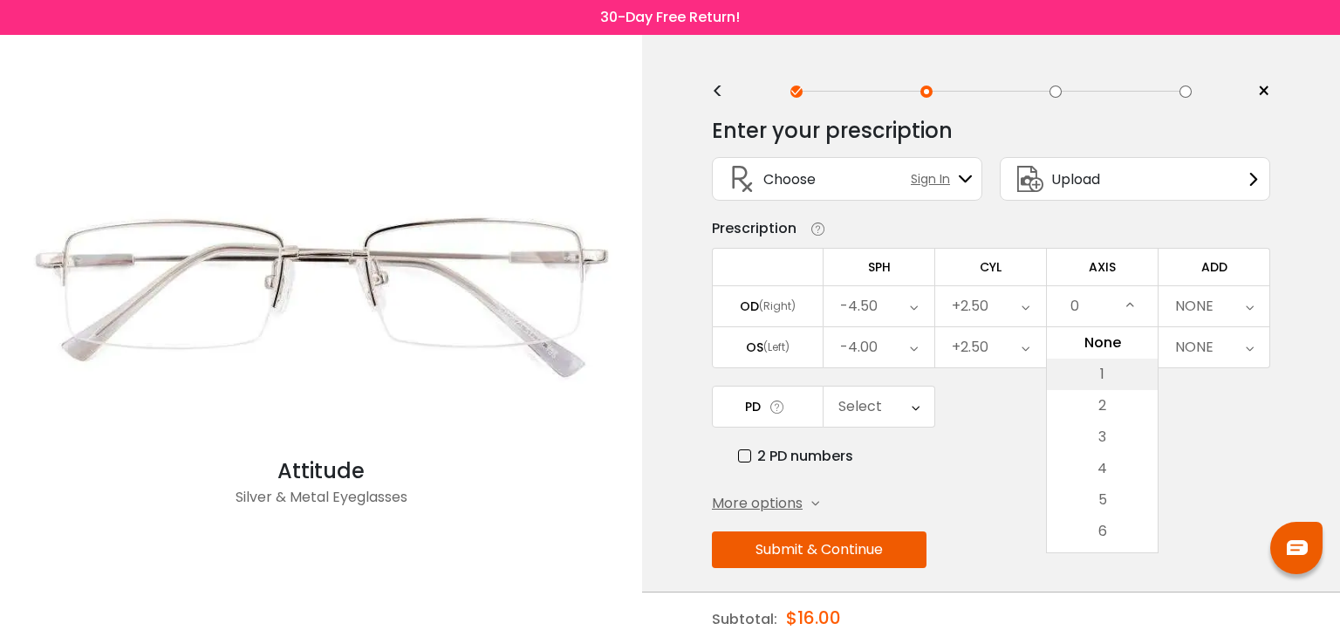
click at [1104, 383] on li "1" at bounding box center [1102, 374] width 111 height 31
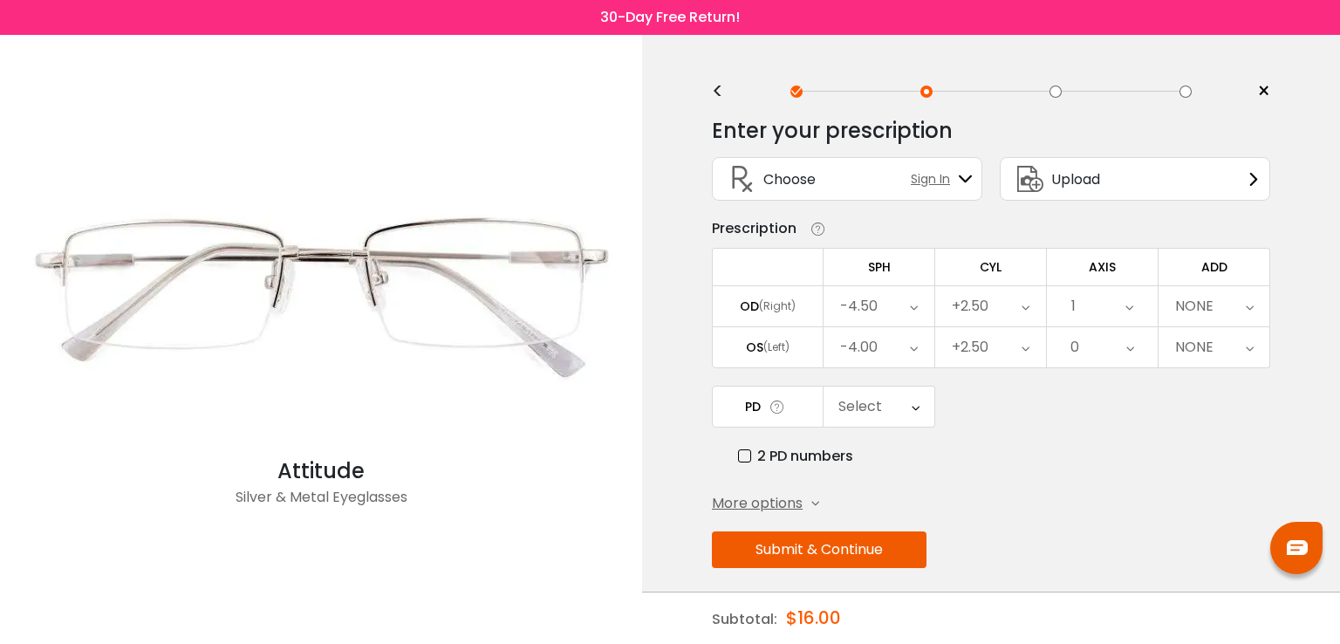
click at [1128, 342] on icon at bounding box center [1130, 347] width 8 height 40
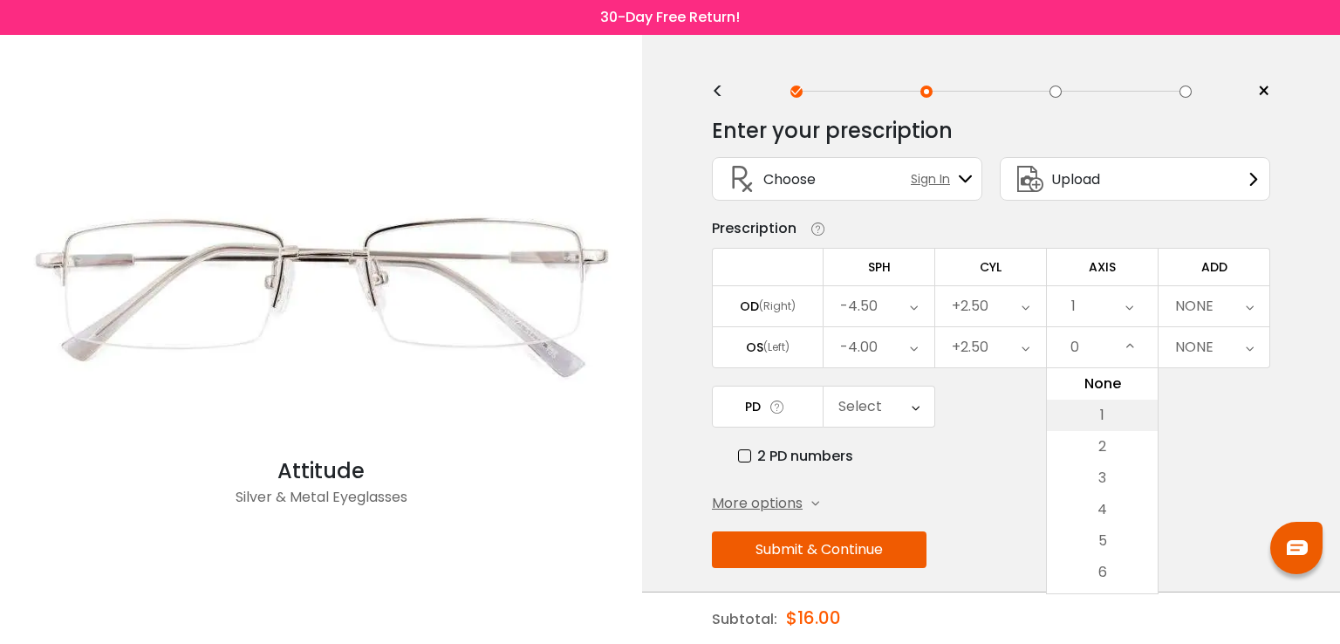
click at [1109, 413] on li "1" at bounding box center [1102, 415] width 111 height 31
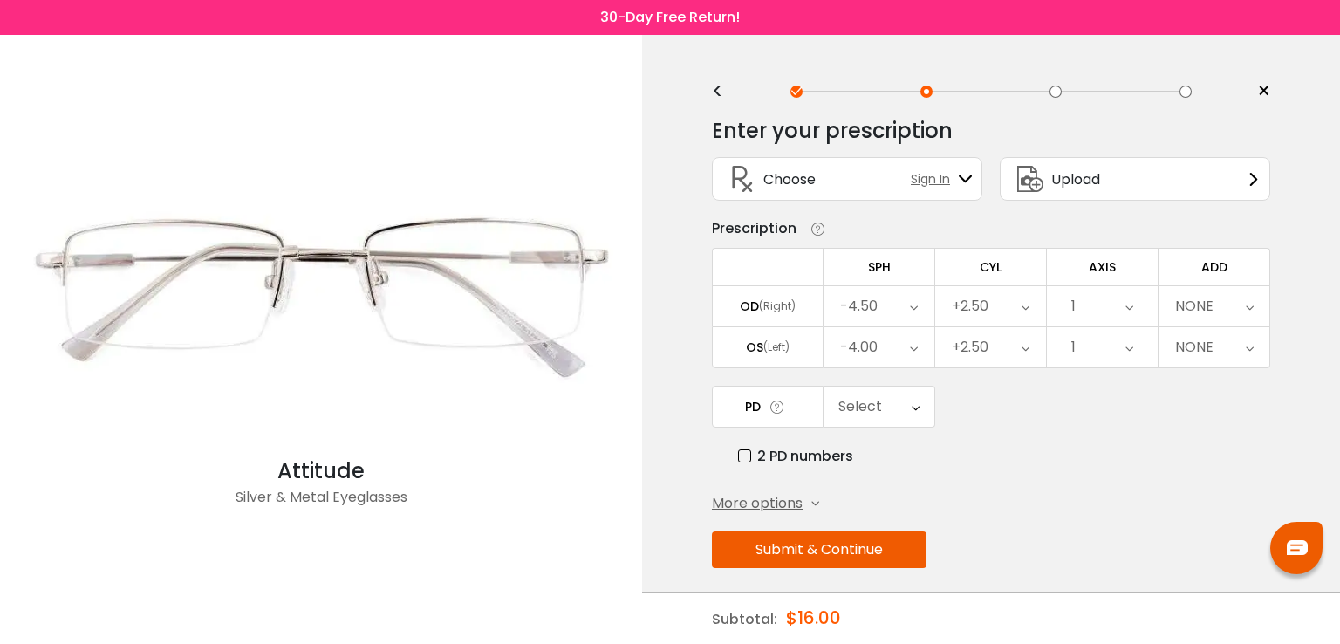
click at [1246, 304] on icon at bounding box center [1250, 306] width 8 height 40
click at [1220, 428] on li "+1.00" at bounding box center [1214, 436] width 111 height 31
click at [1244, 347] on icon at bounding box center [1248, 347] width 8 height 40
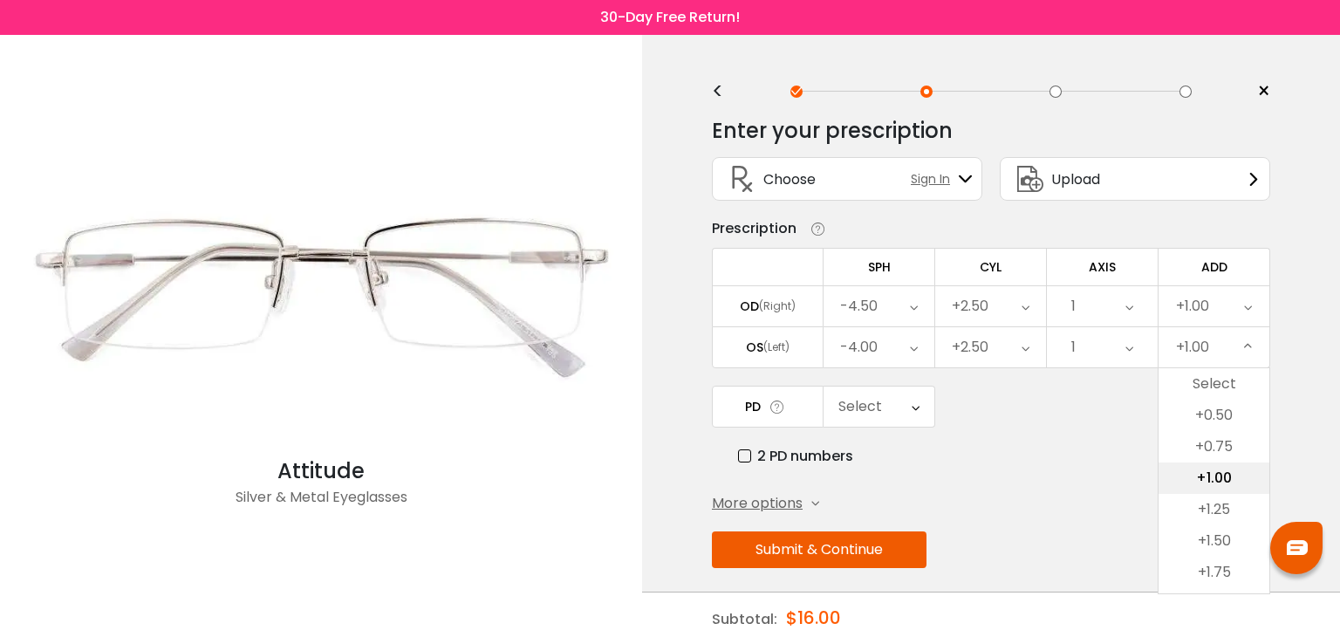
click at [1223, 469] on li "+1.00" at bounding box center [1214, 477] width 111 height 31
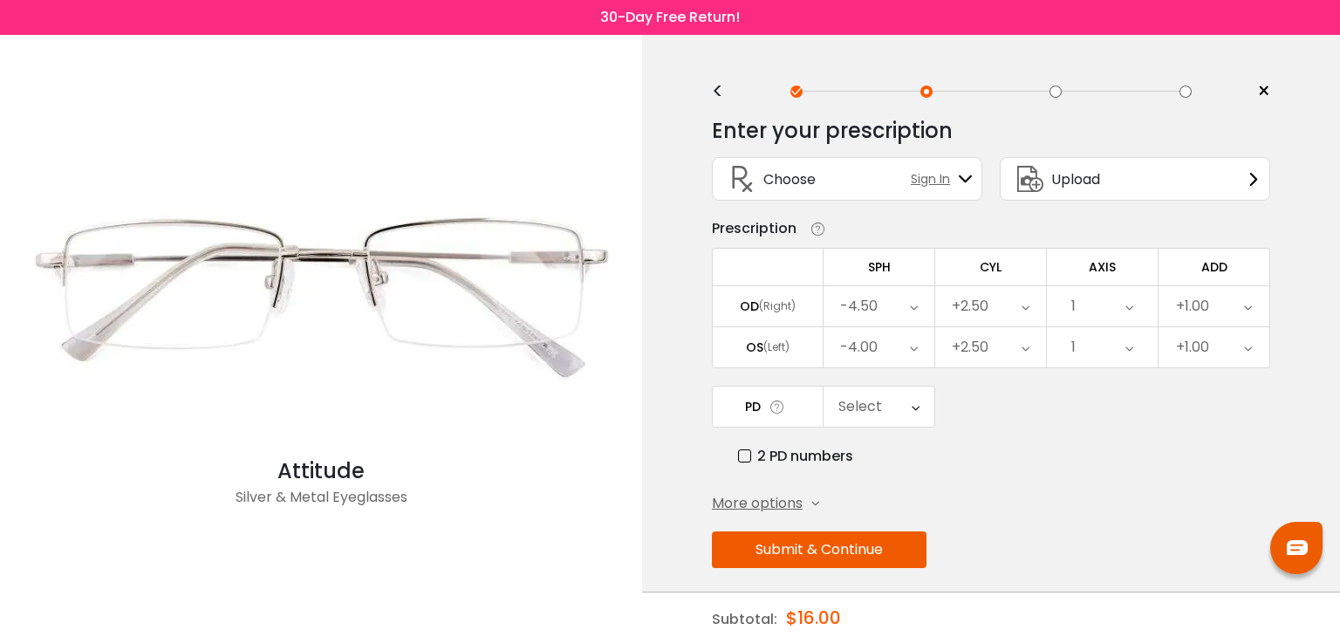
click at [810, 543] on button "Submit & Continue" at bounding box center [819, 549] width 215 height 37
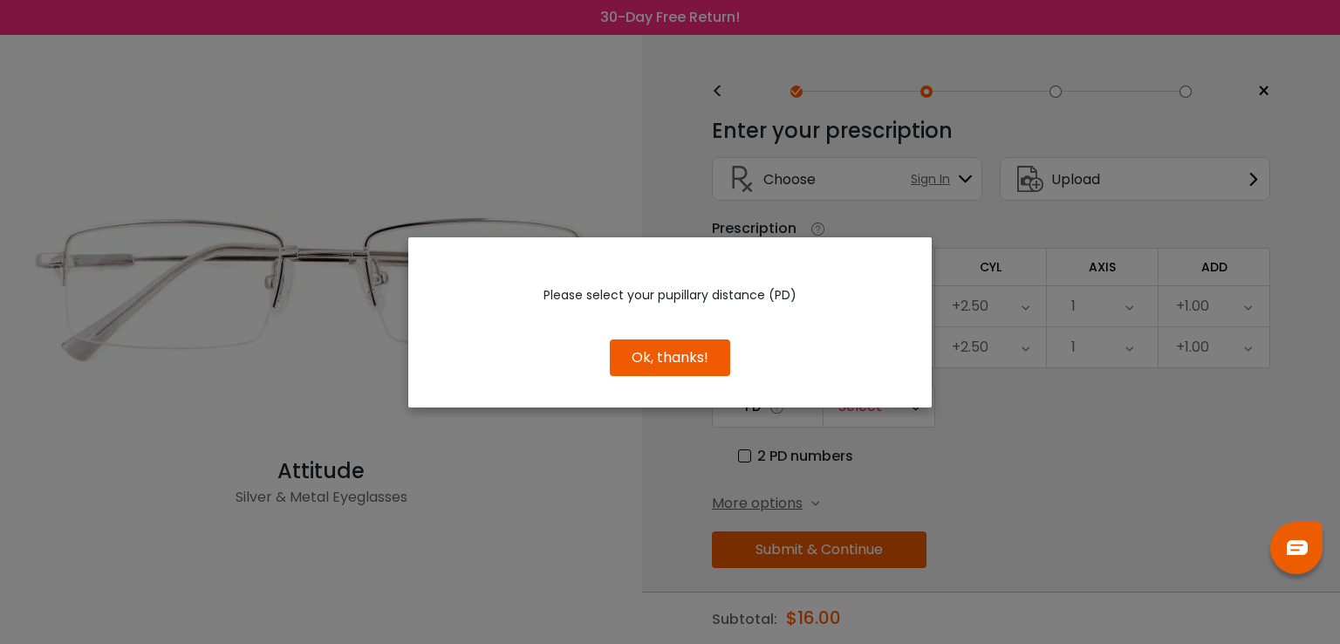
click at [668, 349] on button "Ok, thanks!" at bounding box center [670, 357] width 120 height 37
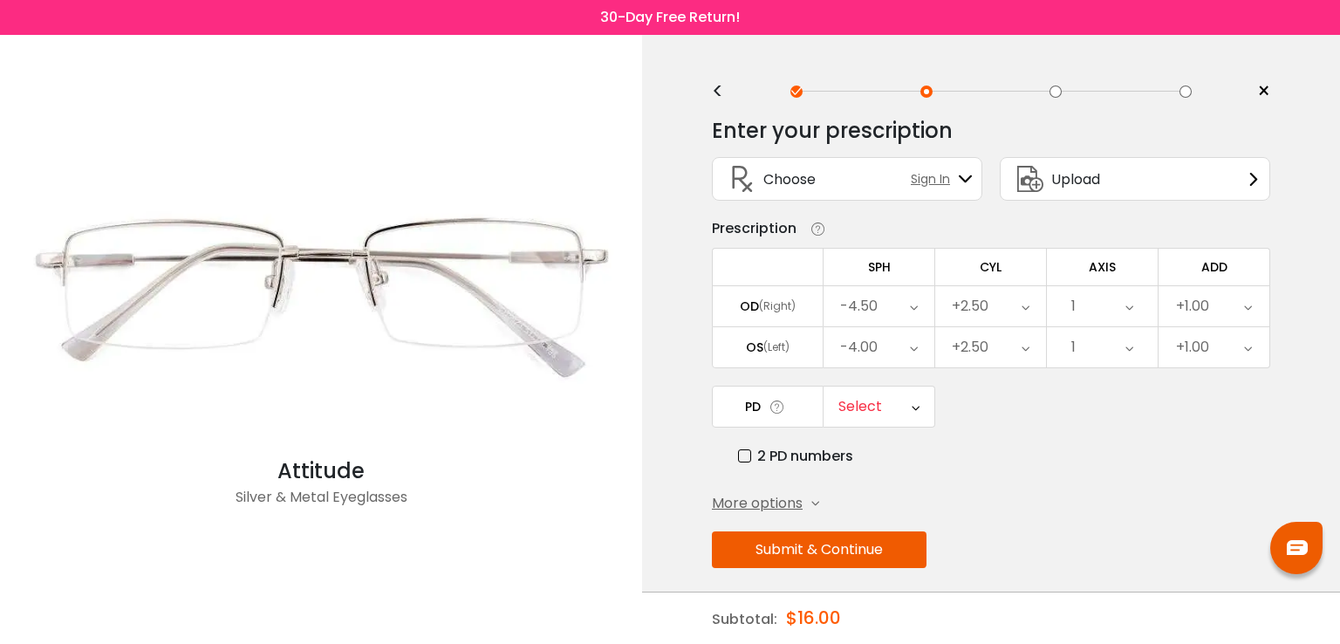
click at [919, 404] on icon at bounding box center [916, 406] width 8 height 40
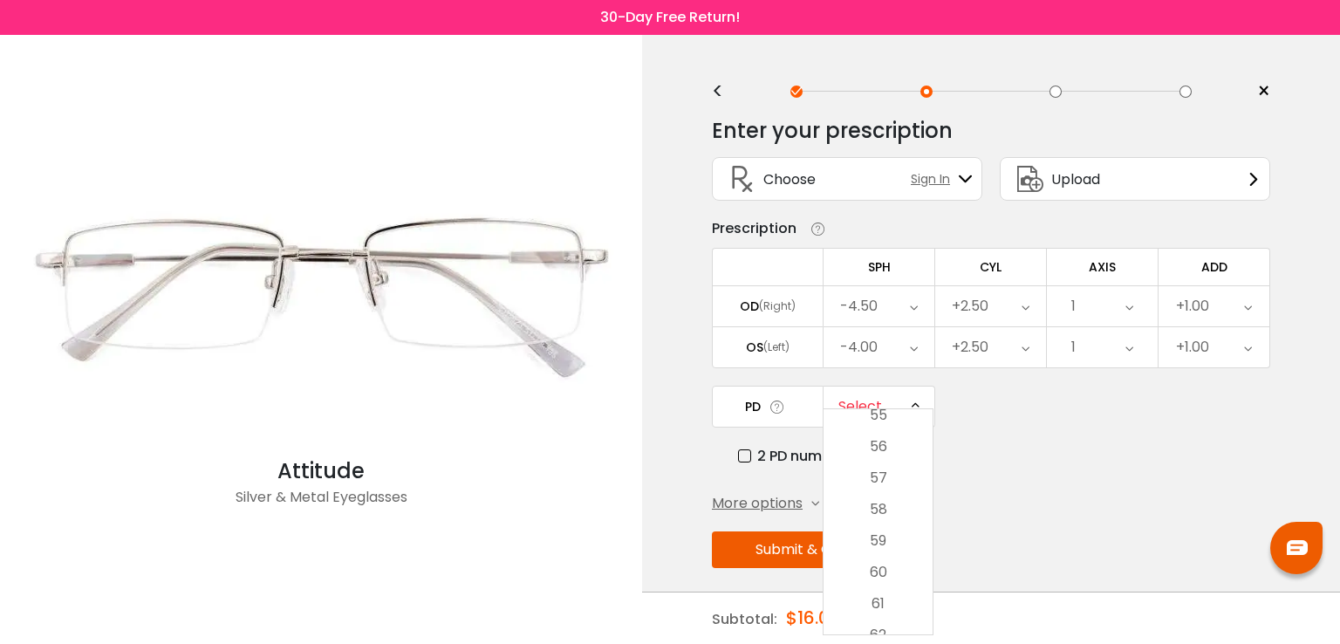
scroll to position [295, 0]
click at [888, 510] on li "58" at bounding box center [878, 506] width 109 height 31
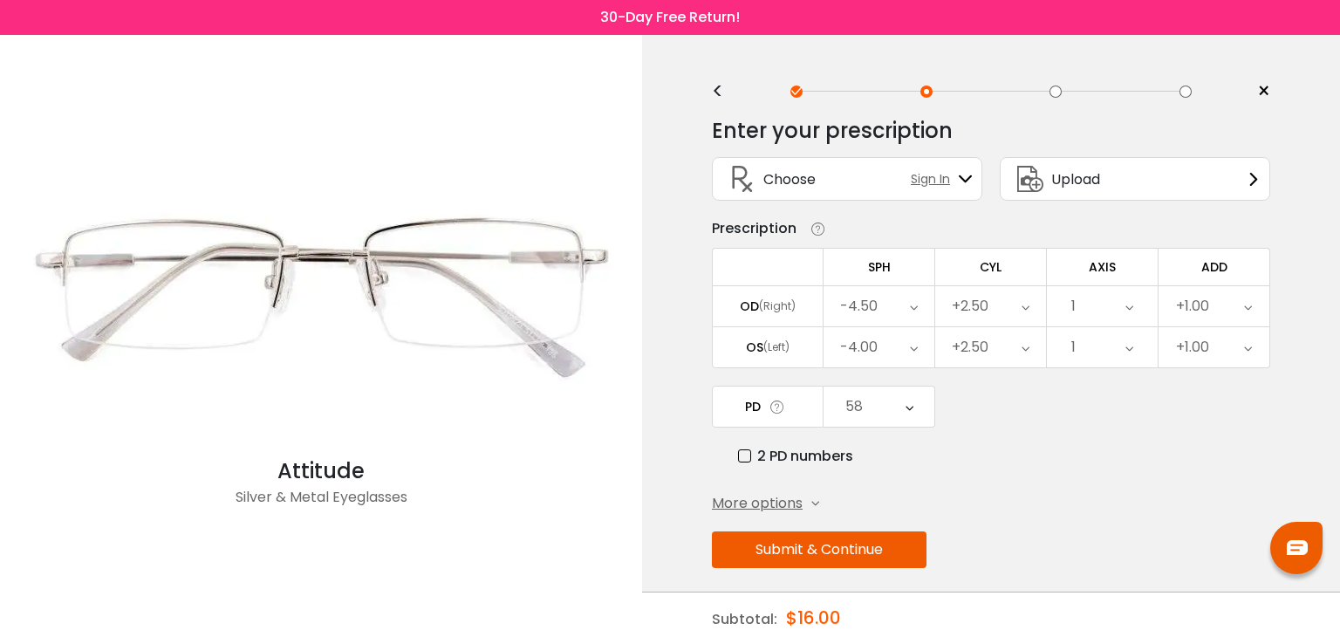
click at [838, 549] on button "Submit & Continue" at bounding box center [819, 549] width 215 height 37
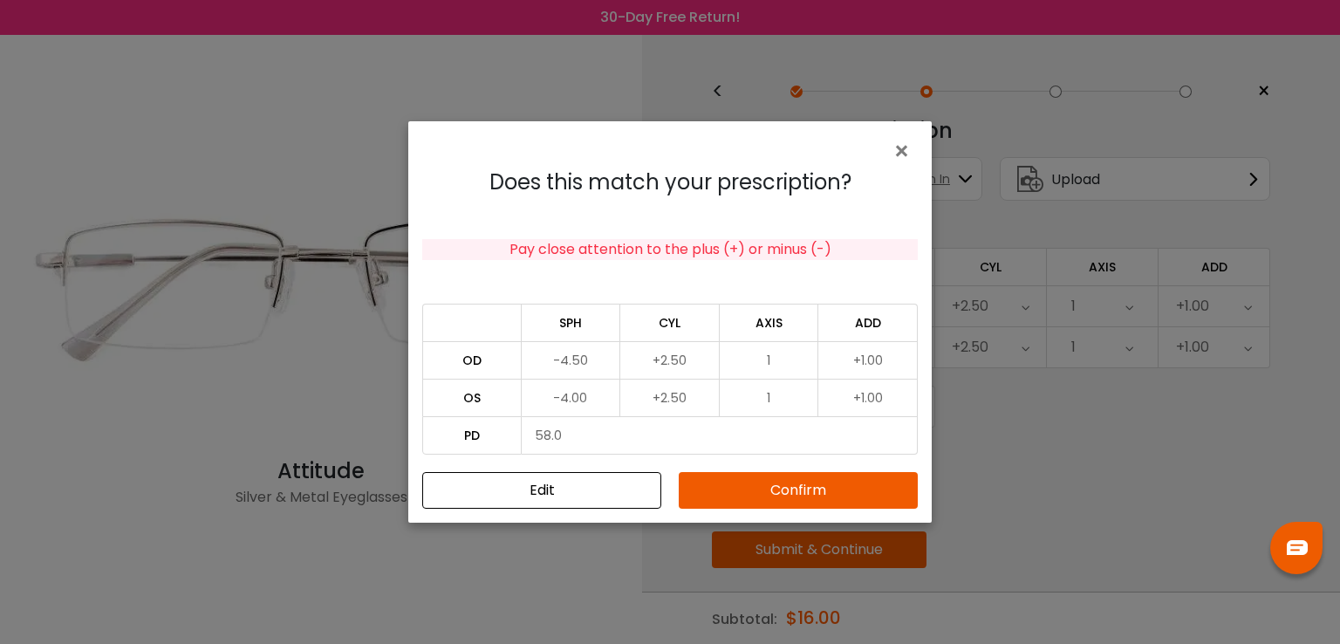
click at [762, 493] on button "Confirm" at bounding box center [798, 490] width 239 height 37
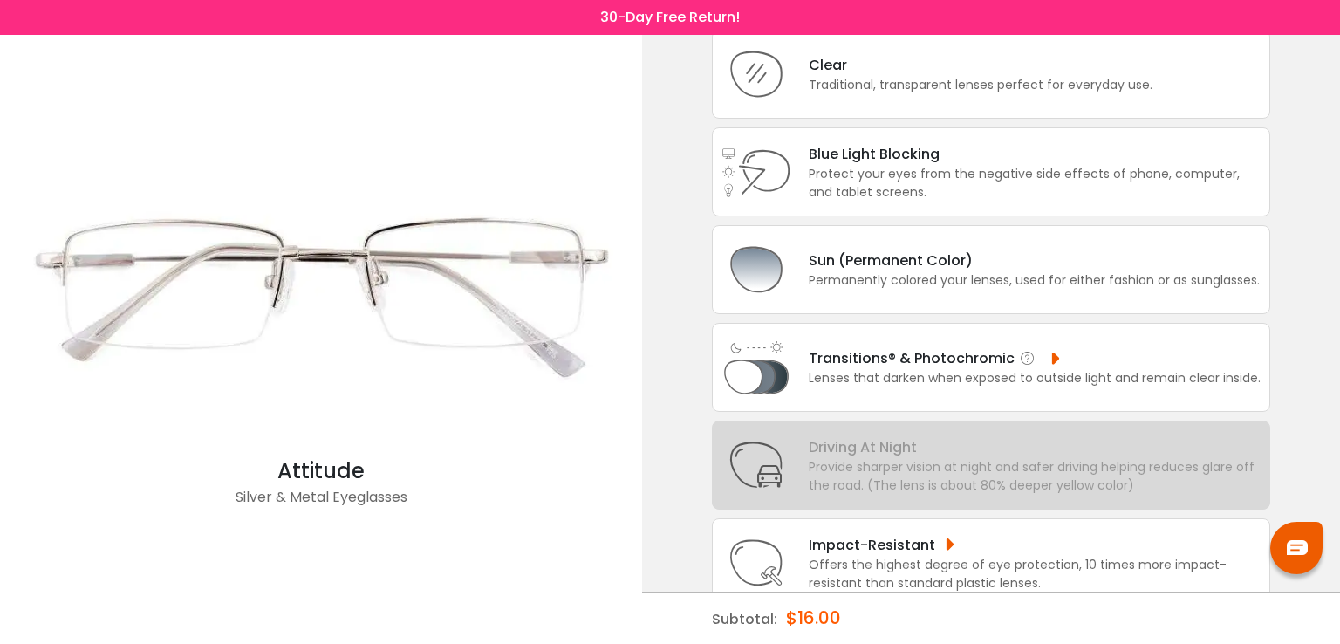
scroll to position [161, 0]
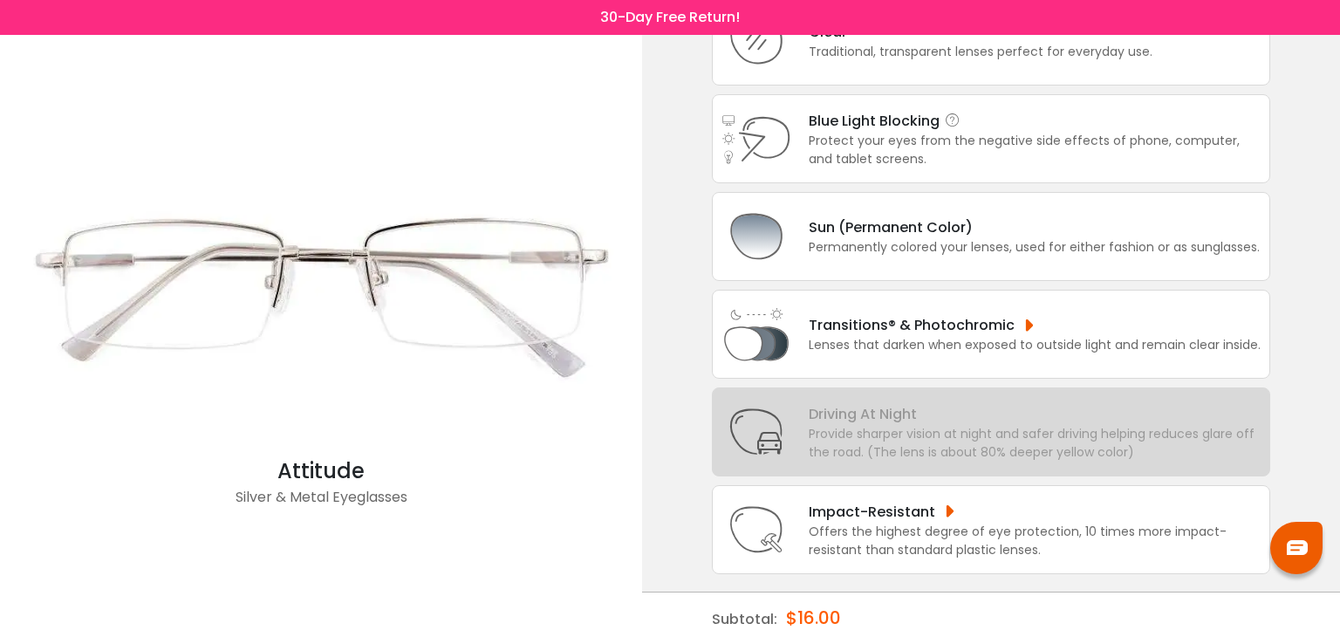
click at [926, 134] on div "Protect your eyes from the negative side effects of phone, computer, and tablet…" at bounding box center [1035, 150] width 452 height 37
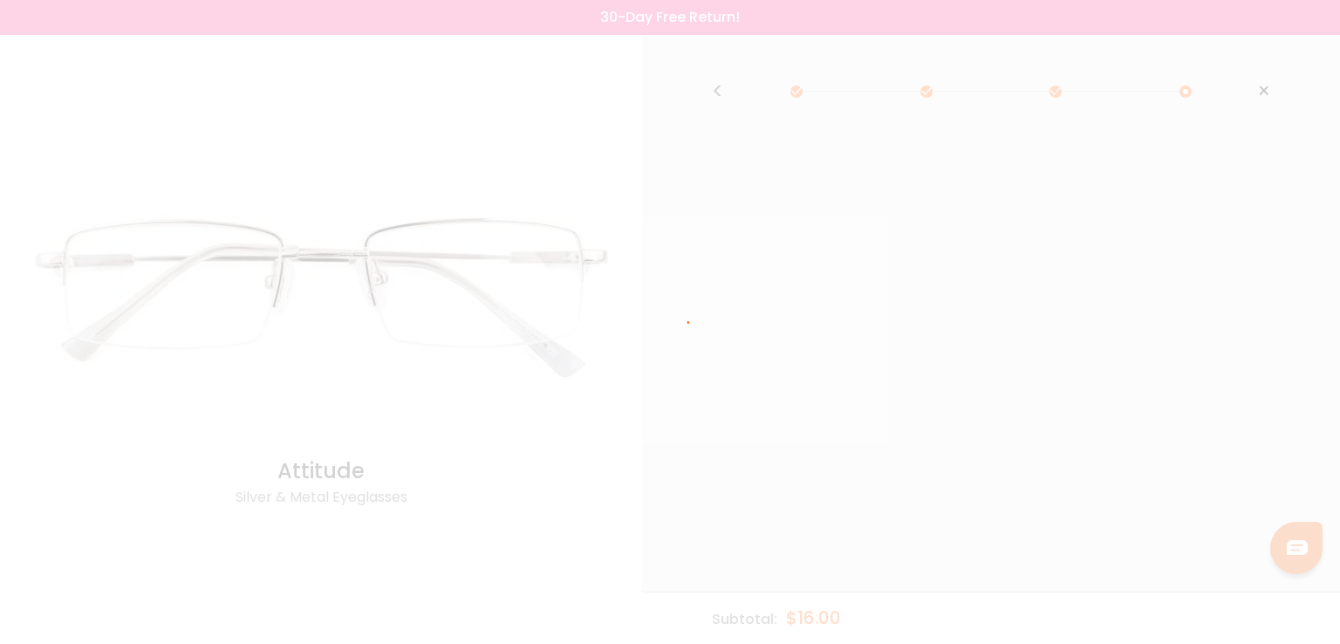
scroll to position [0, 0]
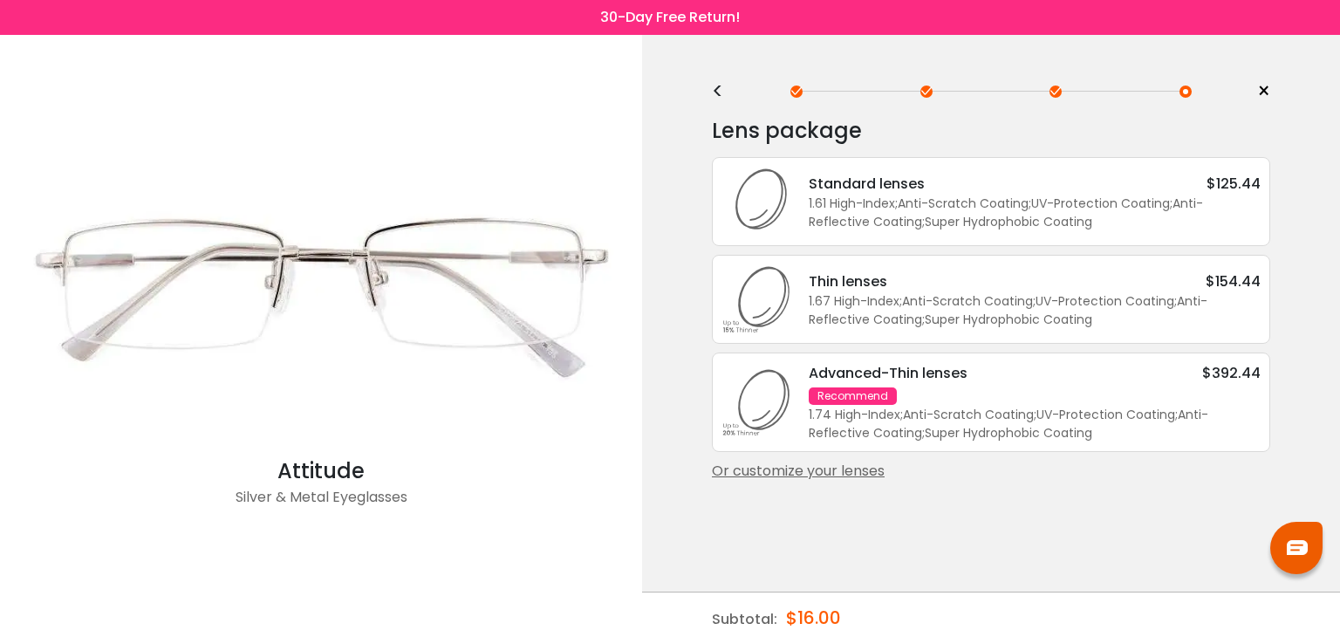
click at [984, 406] on div "1.74 High-Index ; Anti-Scratch Coating ; UV-Protection Coating ; Anti-Reflectiv…" at bounding box center [1035, 424] width 452 height 37
